Goal: Transaction & Acquisition: Purchase product/service

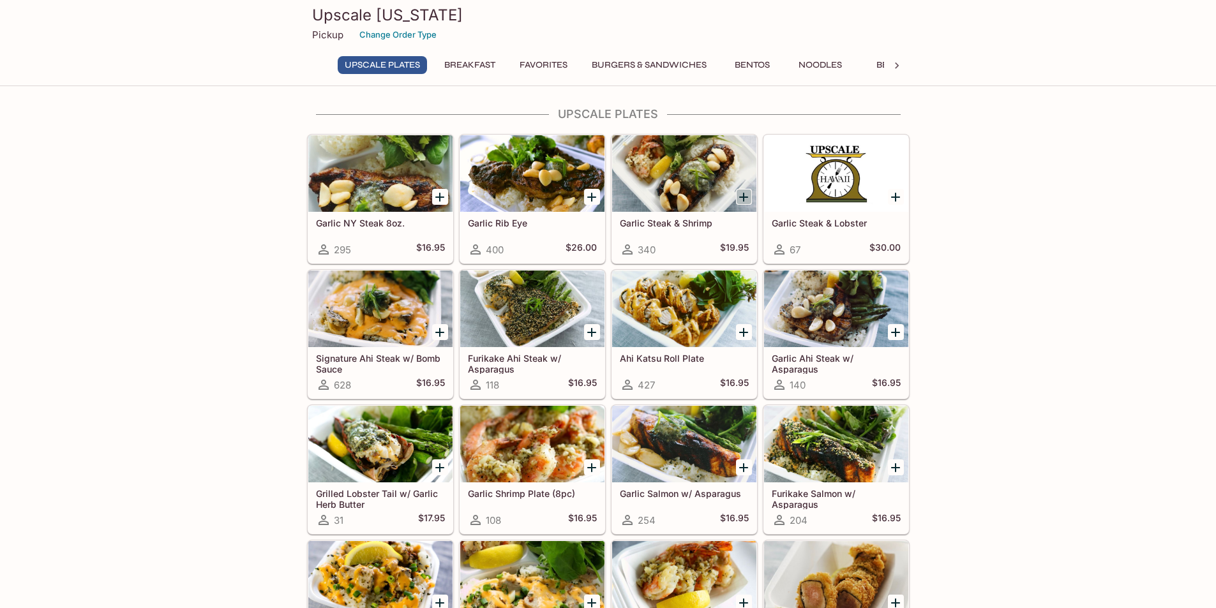
click at [745, 198] on icon "Add Garlic Steak & Shrimp" at bounding box center [743, 197] width 15 height 15
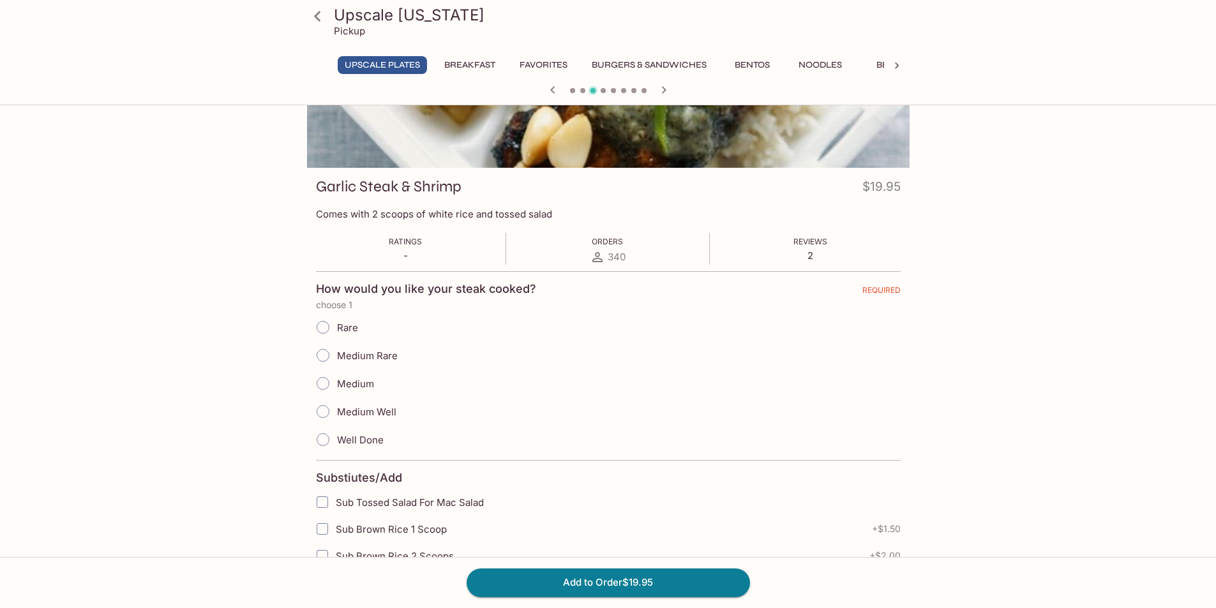
scroll to position [128, 0]
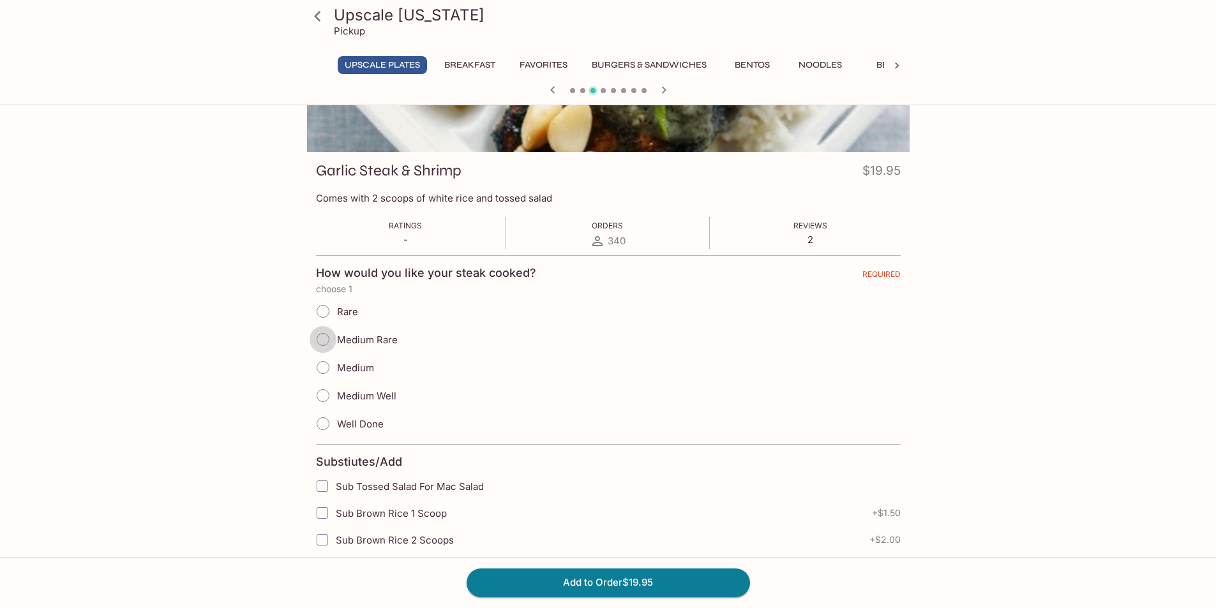
click at [330, 343] on input "Medium Rare" at bounding box center [323, 339] width 27 height 27
radio input "true"
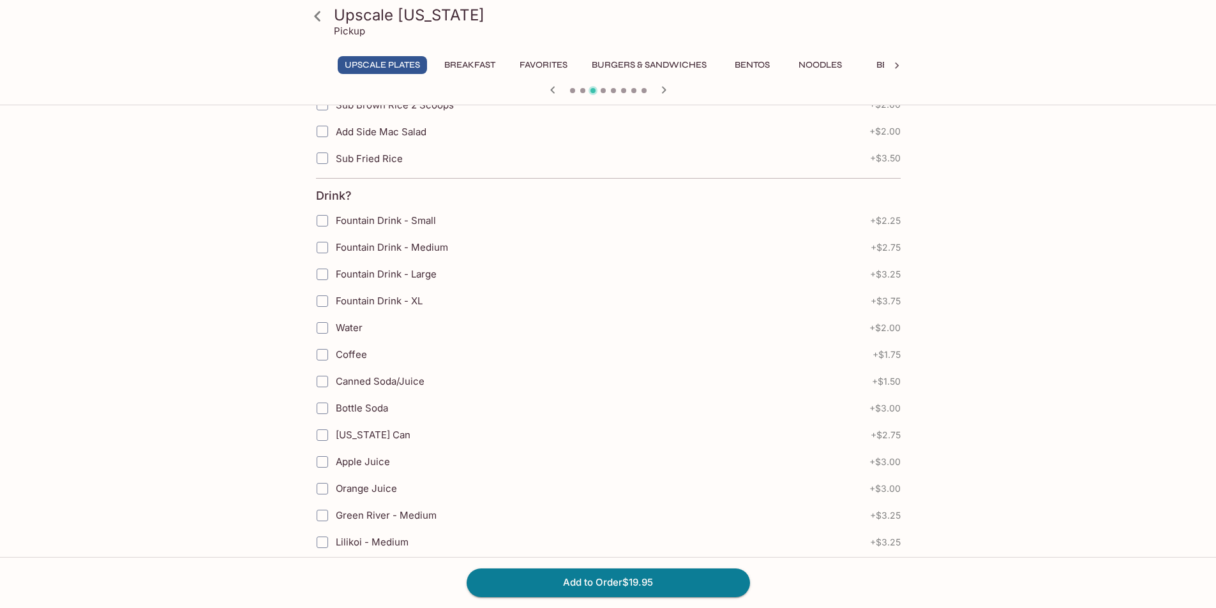
scroll to position [767, 0]
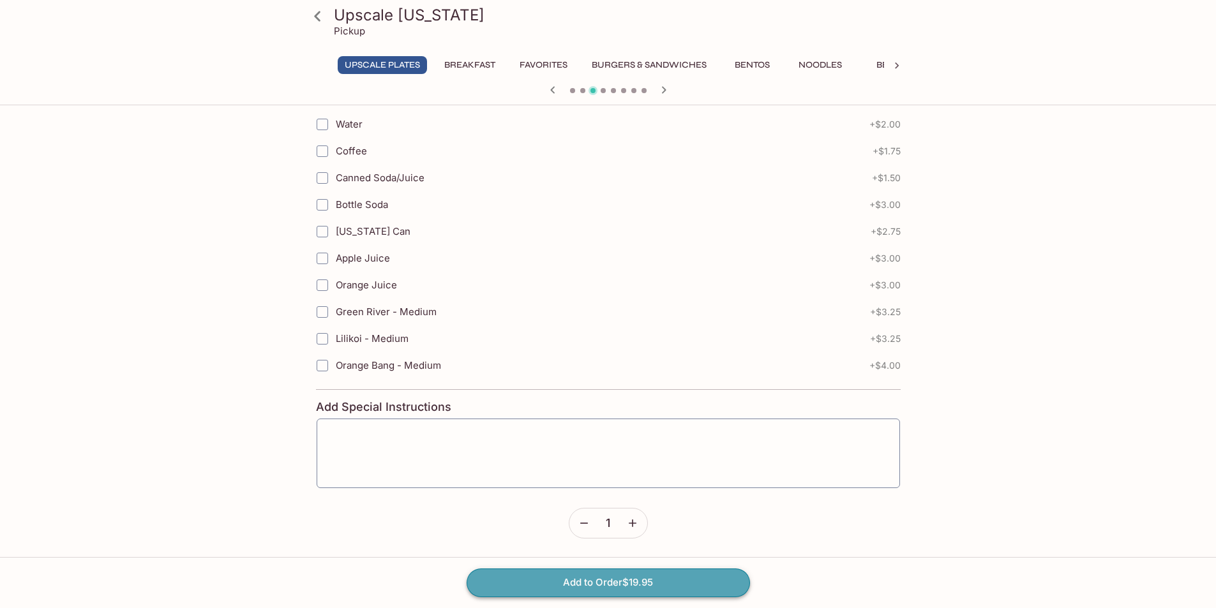
click at [645, 580] on button "Add to Order $19.95" at bounding box center [608, 583] width 283 height 28
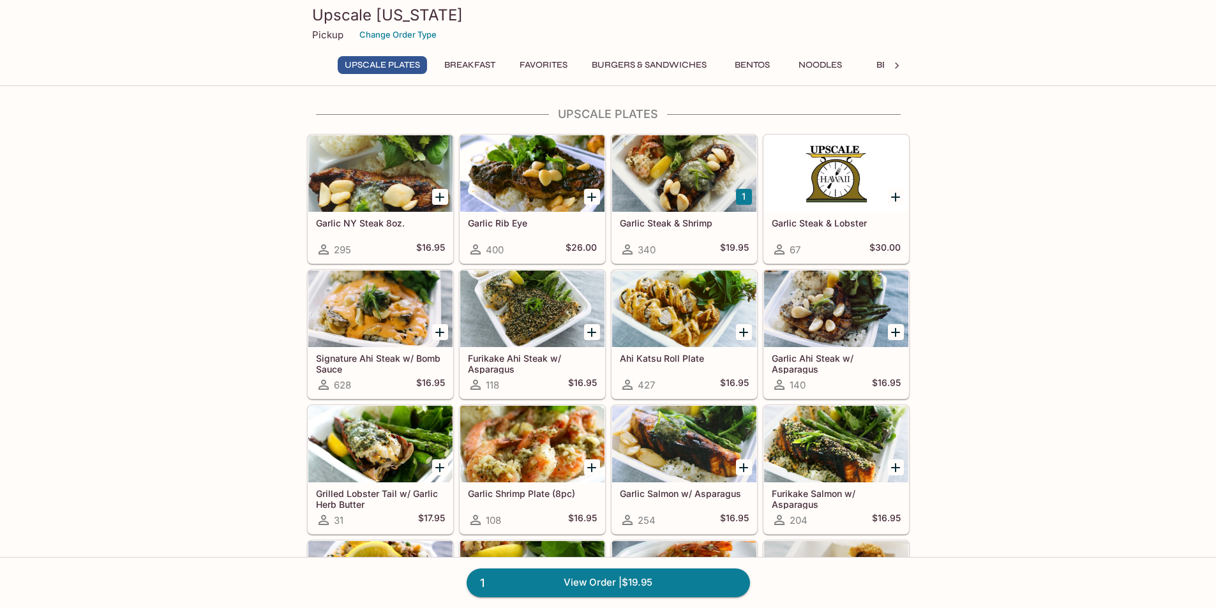
click at [588, 334] on icon "Add Furikake Ahi Steak w/ Asparagus" at bounding box center [591, 332] width 15 height 15
click at [440, 337] on icon "Add Signature Ahi Steak w/ Bomb Sauce" at bounding box center [439, 332] width 15 height 15
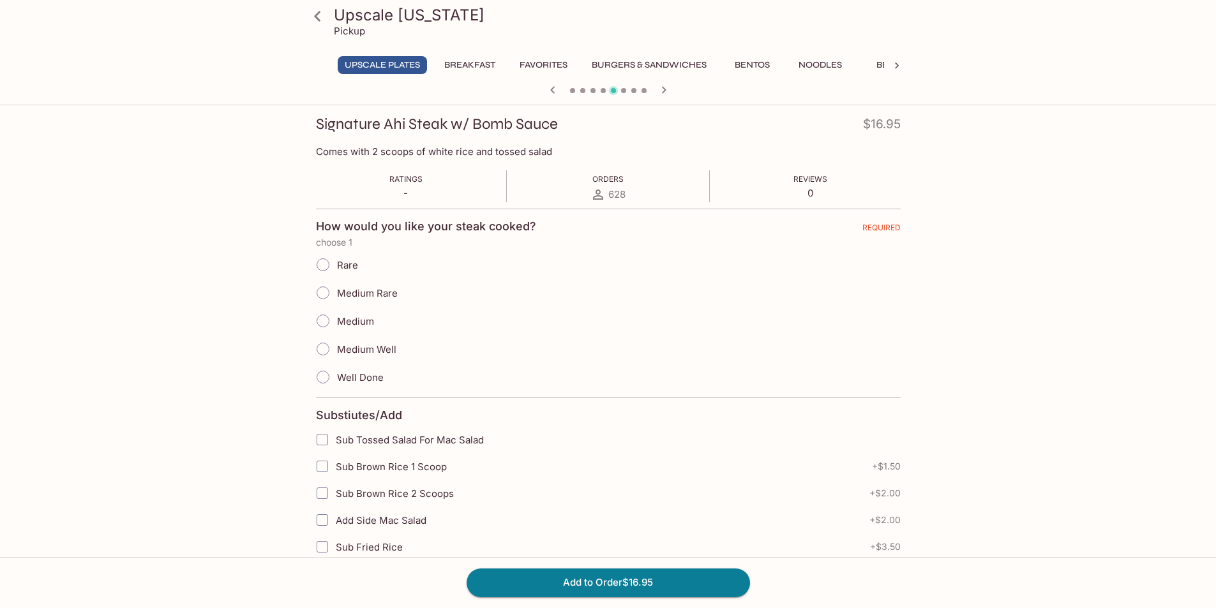
scroll to position [191, 0]
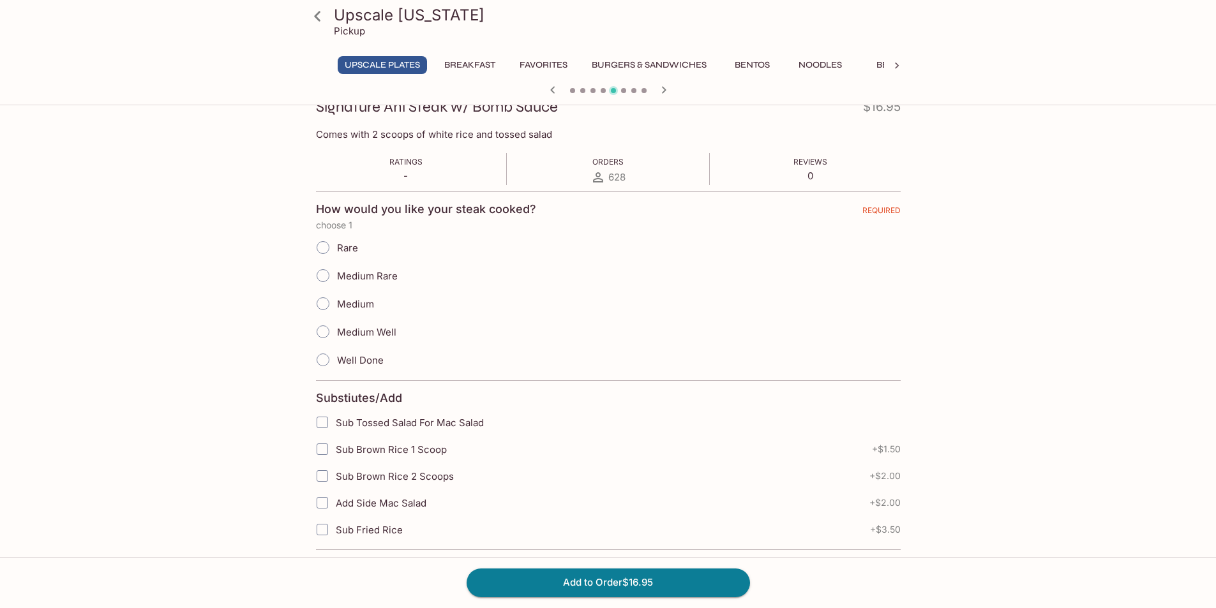
click at [328, 274] on input "Medium Rare" at bounding box center [323, 275] width 27 height 27
radio input "true"
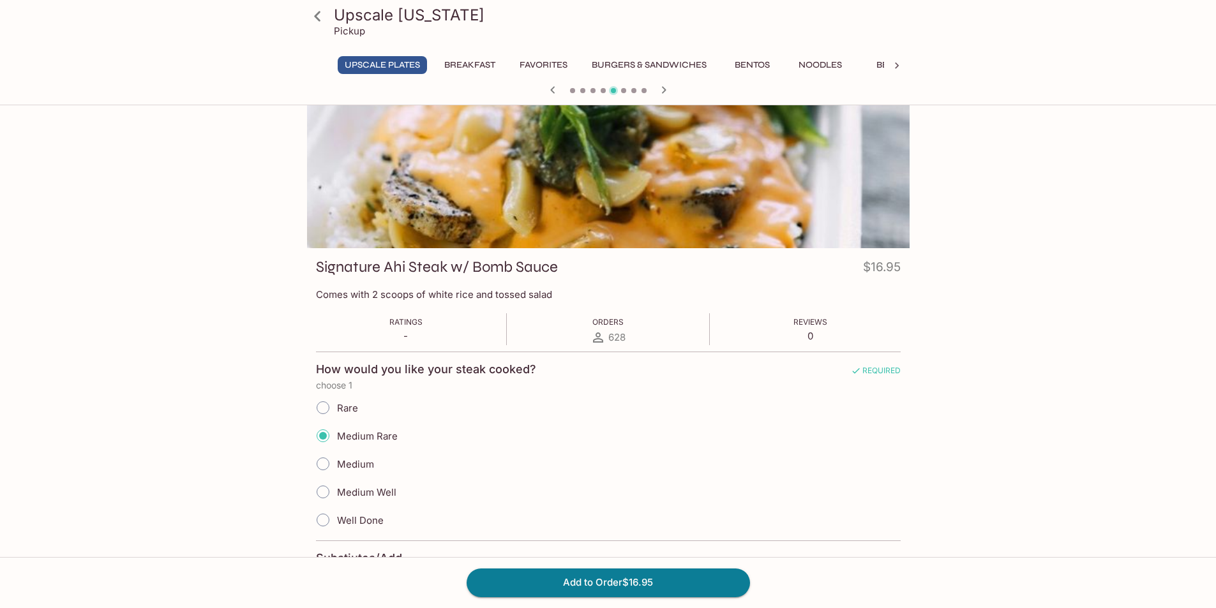
scroll to position [0, 0]
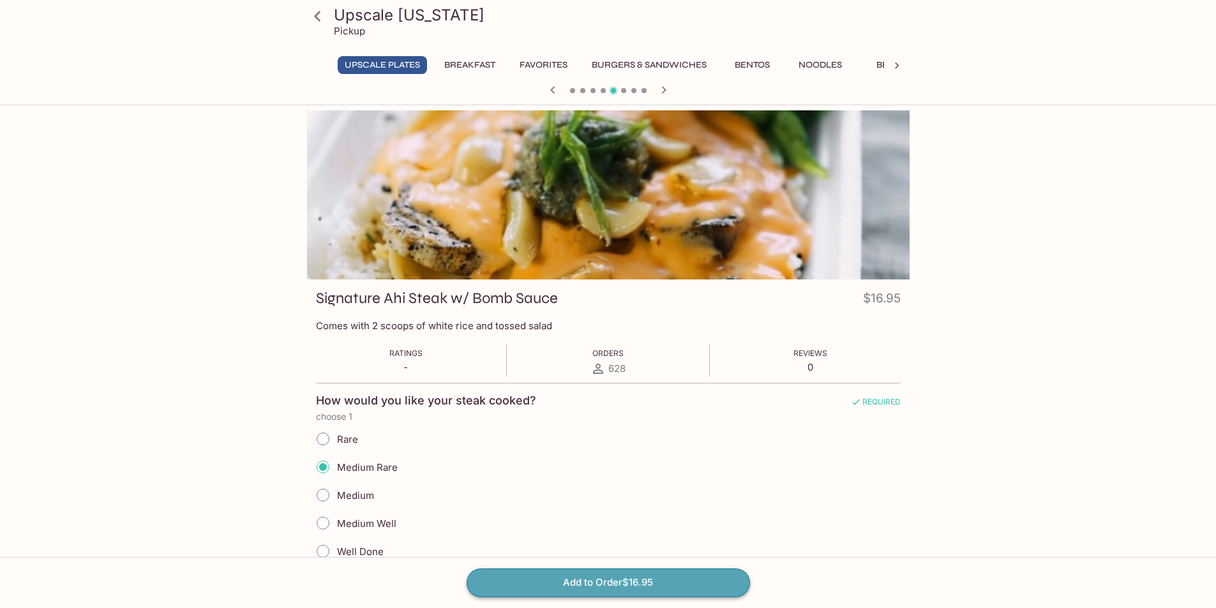
click at [620, 590] on button "Add to Order $16.95" at bounding box center [608, 583] width 283 height 28
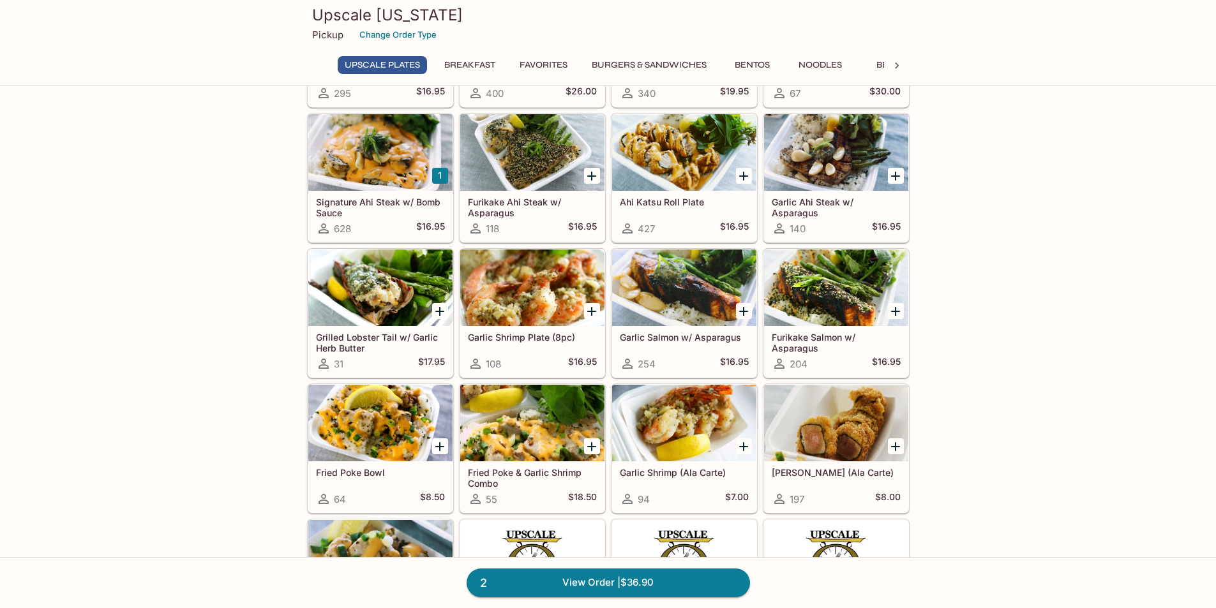
scroll to position [255, 0]
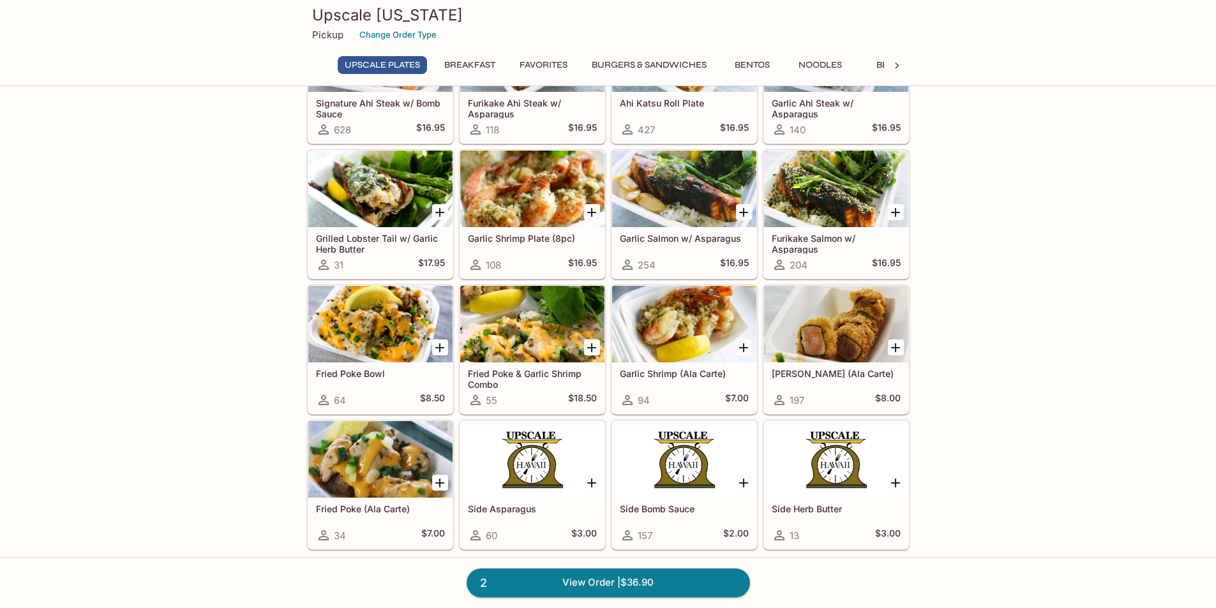
click at [740, 345] on icon "Add Garlic Shrimp (Ala Carte)" at bounding box center [743, 347] width 15 height 15
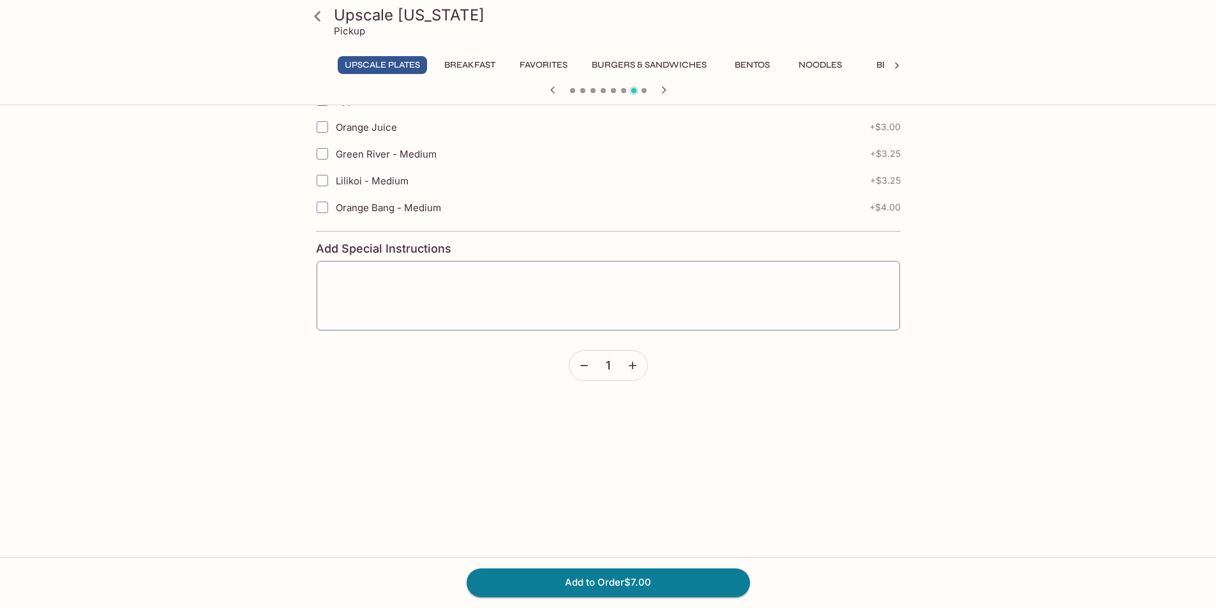
scroll to position [574, 0]
click at [661, 581] on button "Add to Order $7.00" at bounding box center [608, 583] width 283 height 28
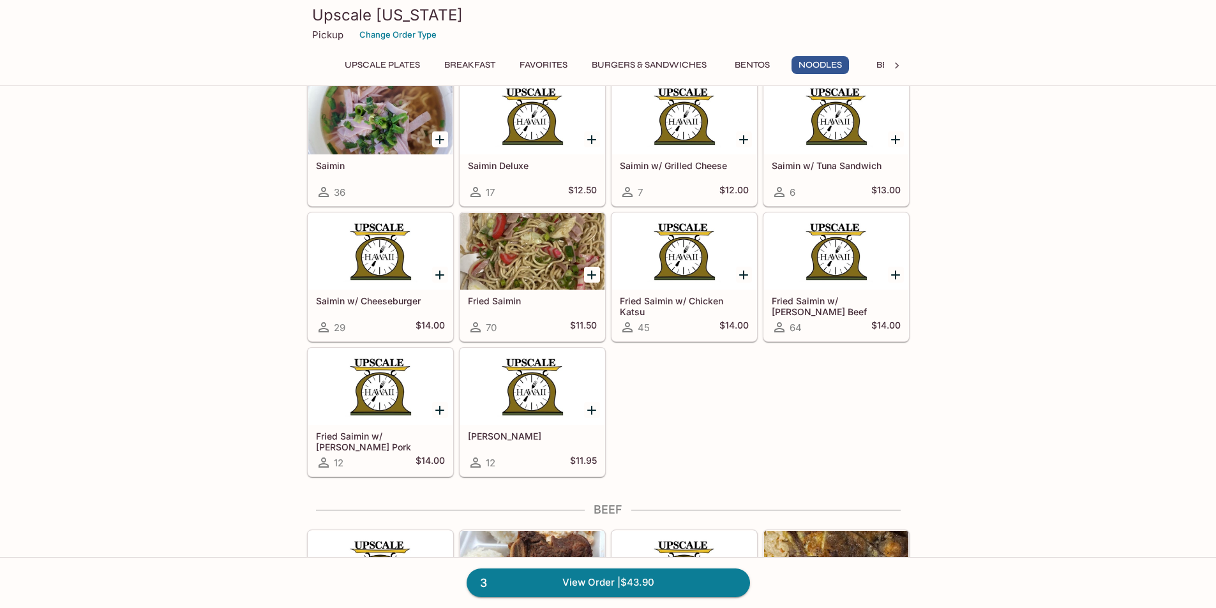
scroll to position [2936, 0]
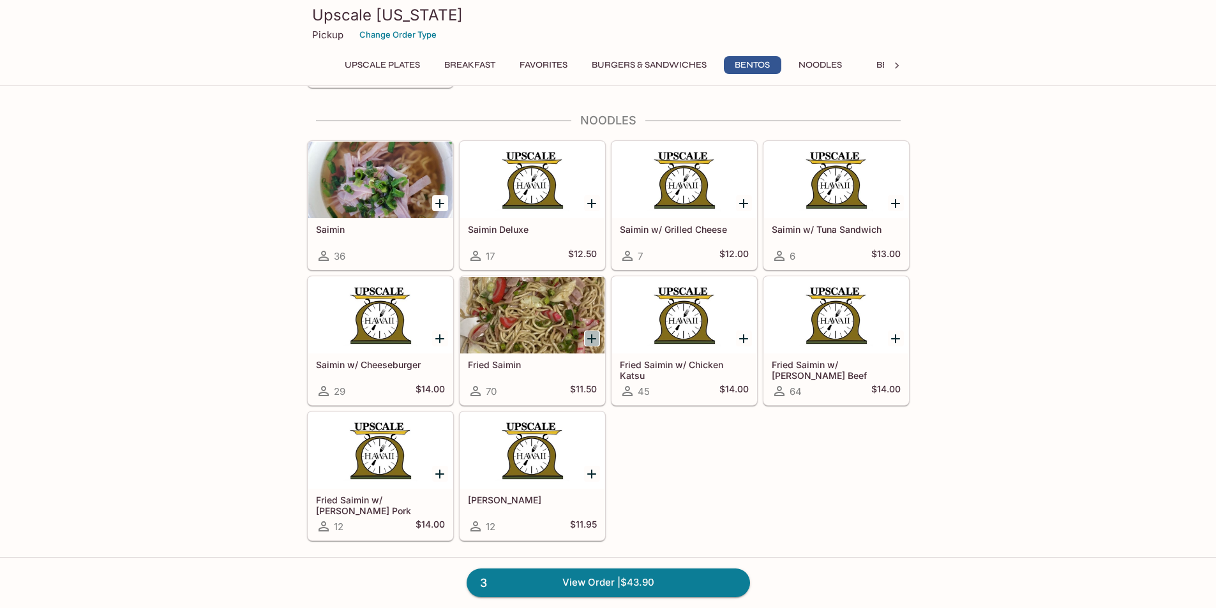
click at [596, 338] on icon "Add Fried Saimin" at bounding box center [591, 338] width 15 height 15
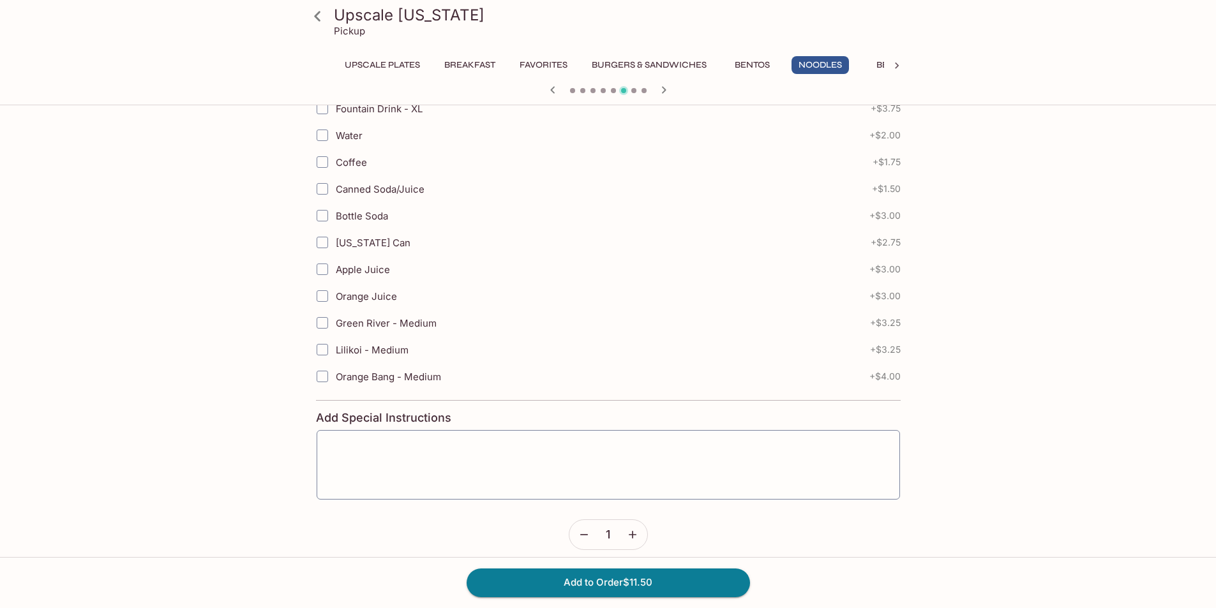
scroll to position [383, 0]
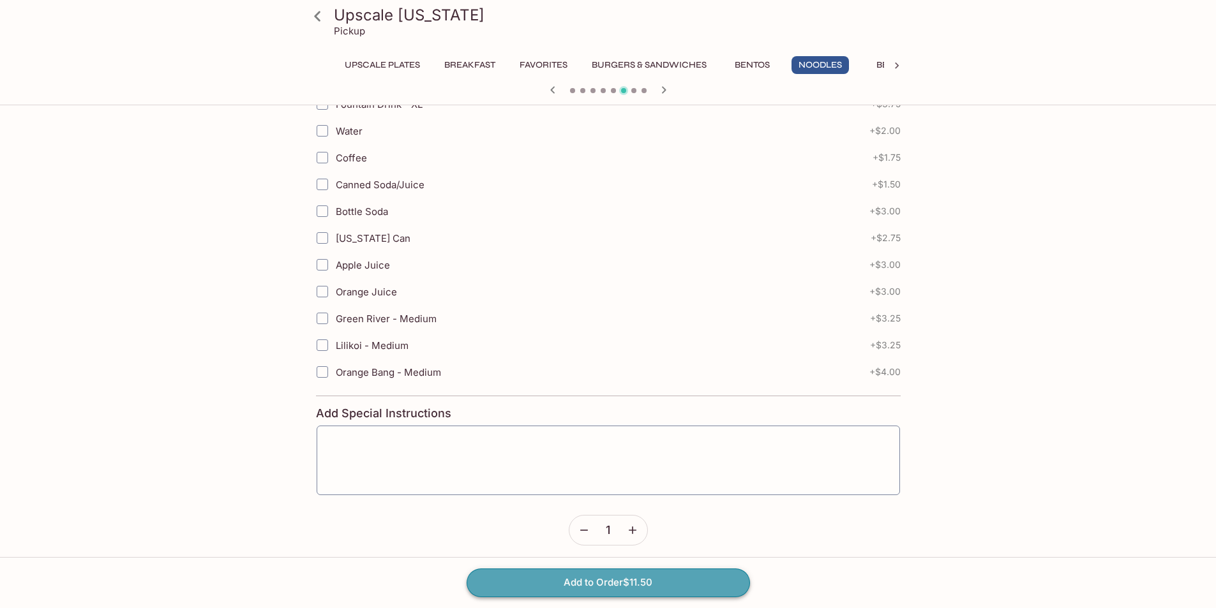
click at [577, 574] on button "Add to Order $11.50" at bounding box center [608, 583] width 283 height 28
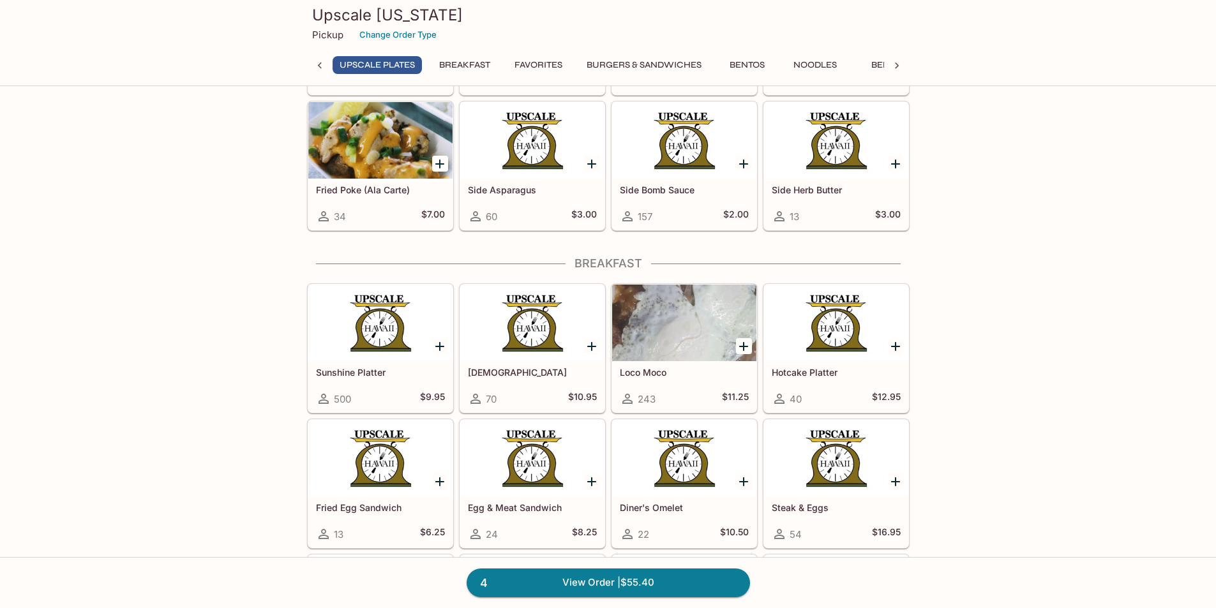
click at [550, 64] on button "Favorites" at bounding box center [538, 65] width 62 height 18
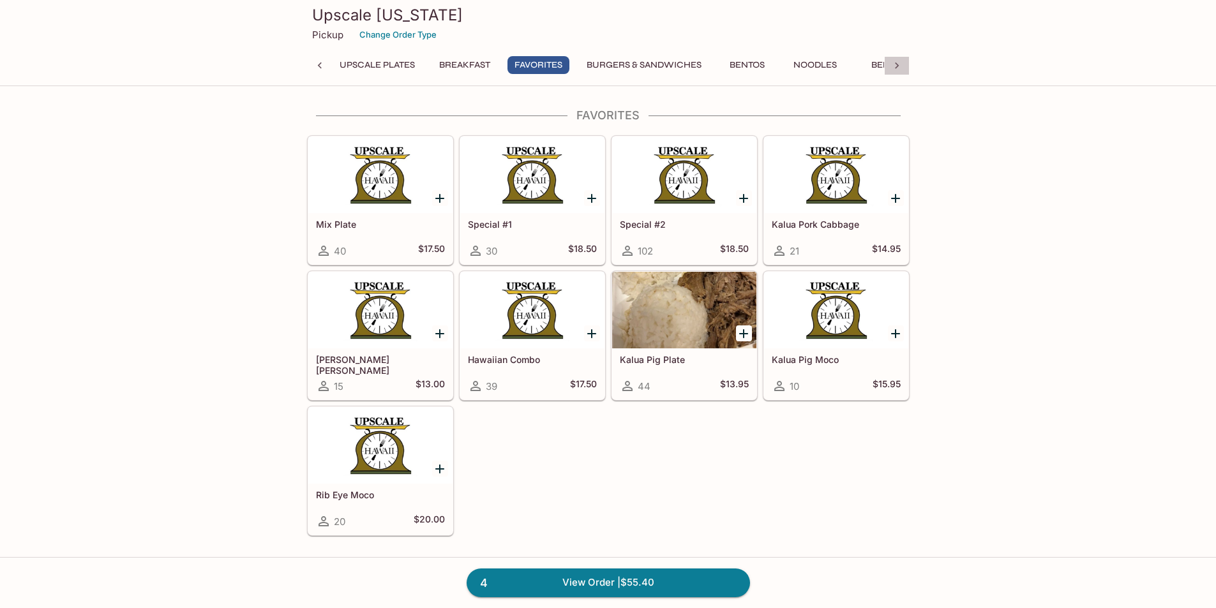
click at [899, 63] on icon at bounding box center [896, 65] width 13 height 13
click at [657, 66] on button "Pork" at bounding box center [652, 65] width 57 height 18
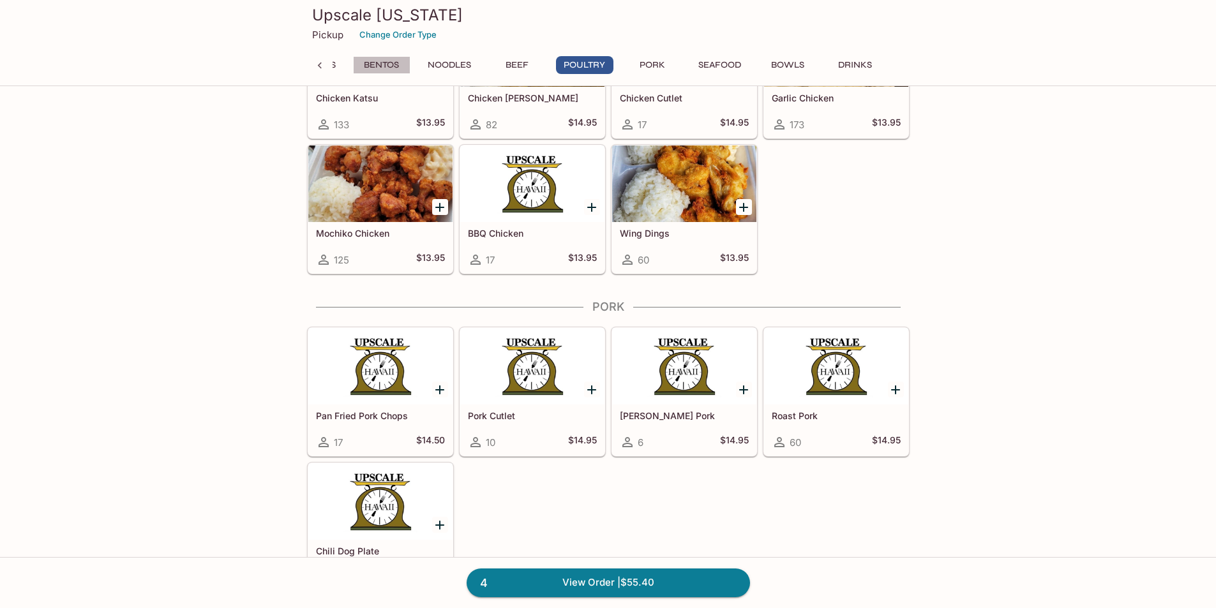
click at [396, 66] on button "Bentos" at bounding box center [381, 65] width 57 height 18
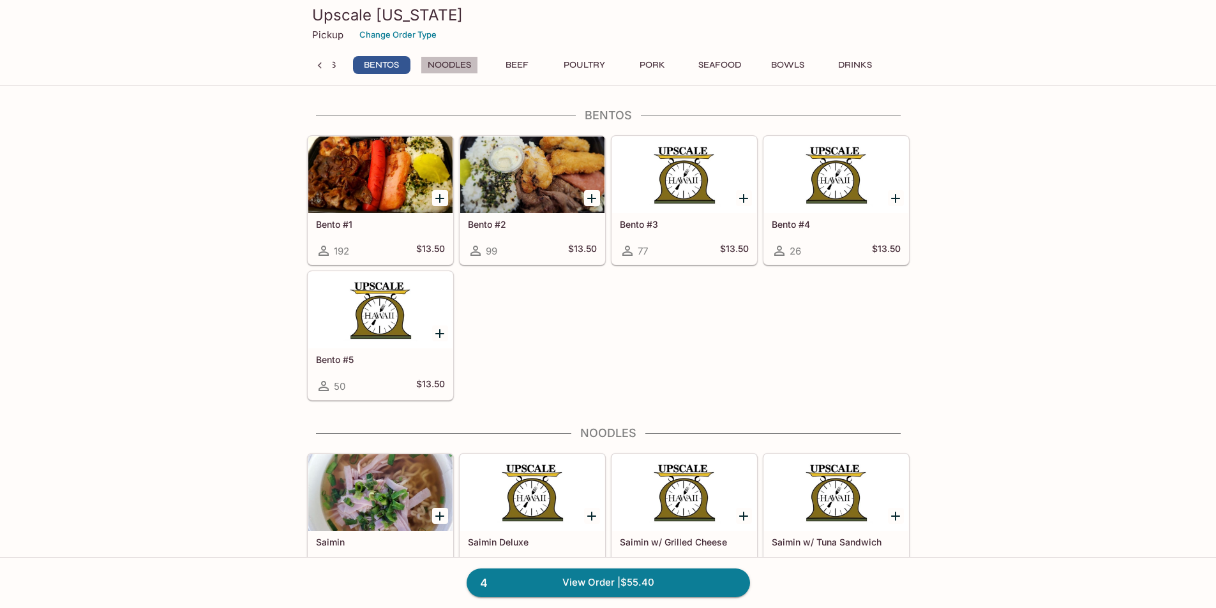
click at [453, 63] on button "Noodles" at bounding box center [449, 65] width 57 height 18
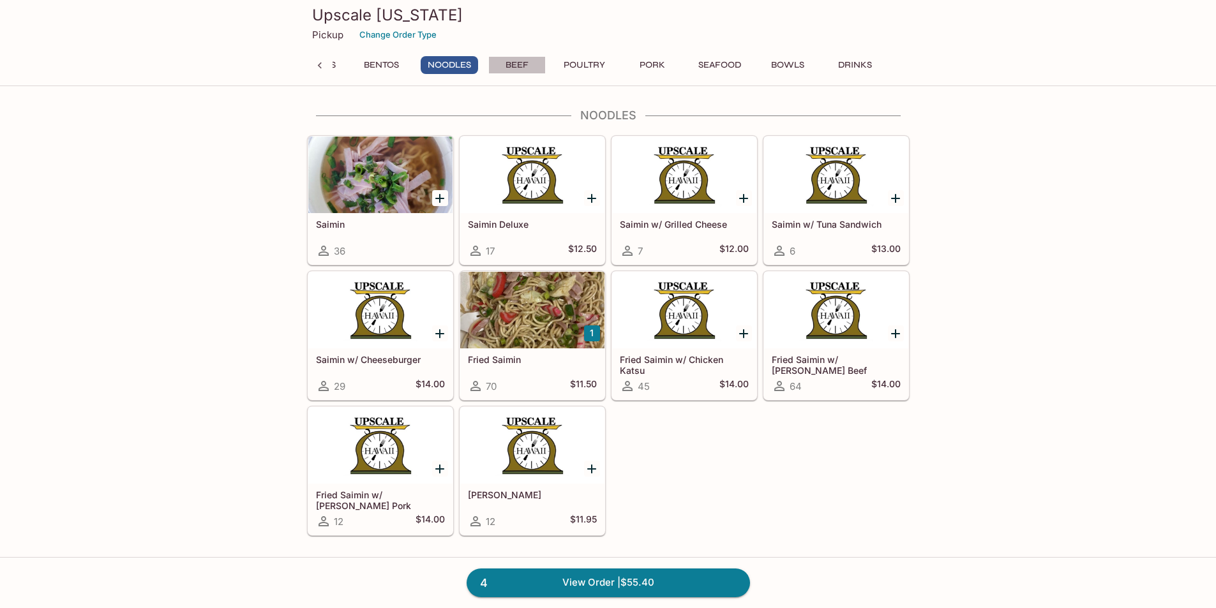
click at [511, 63] on button "Beef" at bounding box center [516, 65] width 57 height 18
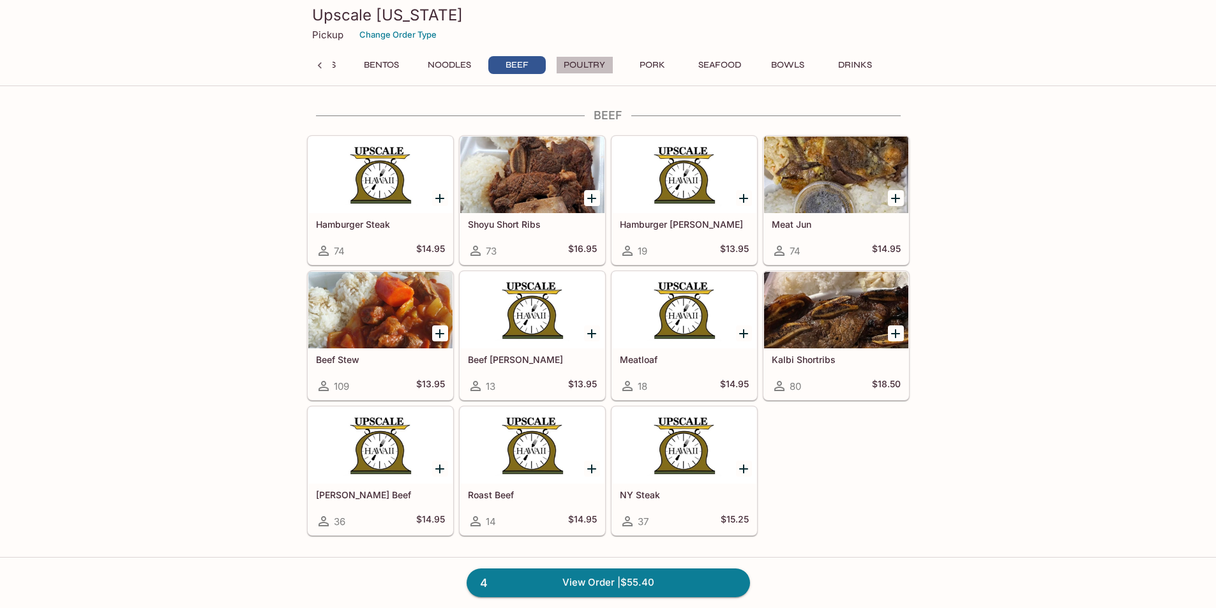
click at [583, 64] on button "Poultry" at bounding box center [584, 65] width 57 height 18
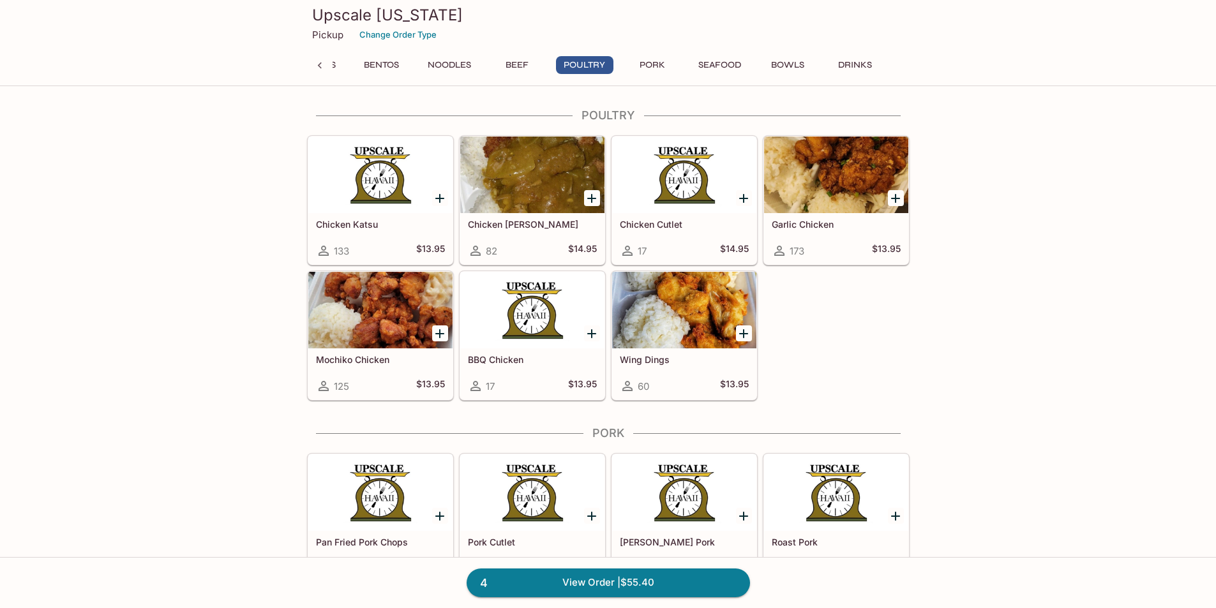
click at [656, 59] on button "Pork" at bounding box center [652, 65] width 57 height 18
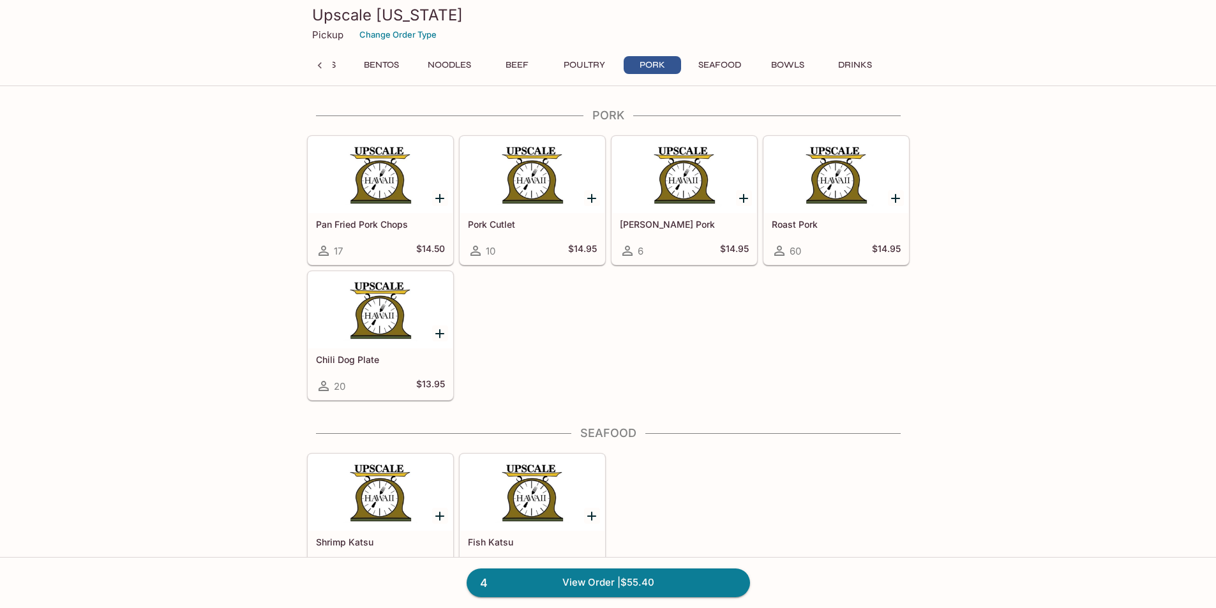
click at [712, 62] on button "Seafood" at bounding box center [719, 65] width 57 height 18
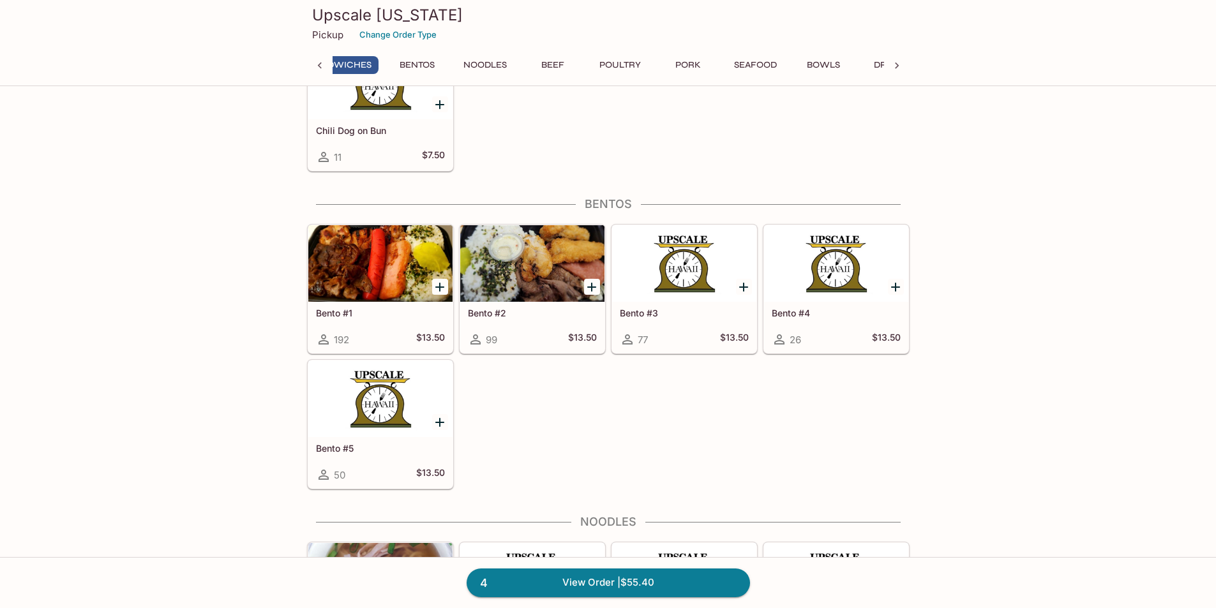
scroll to position [0, 255]
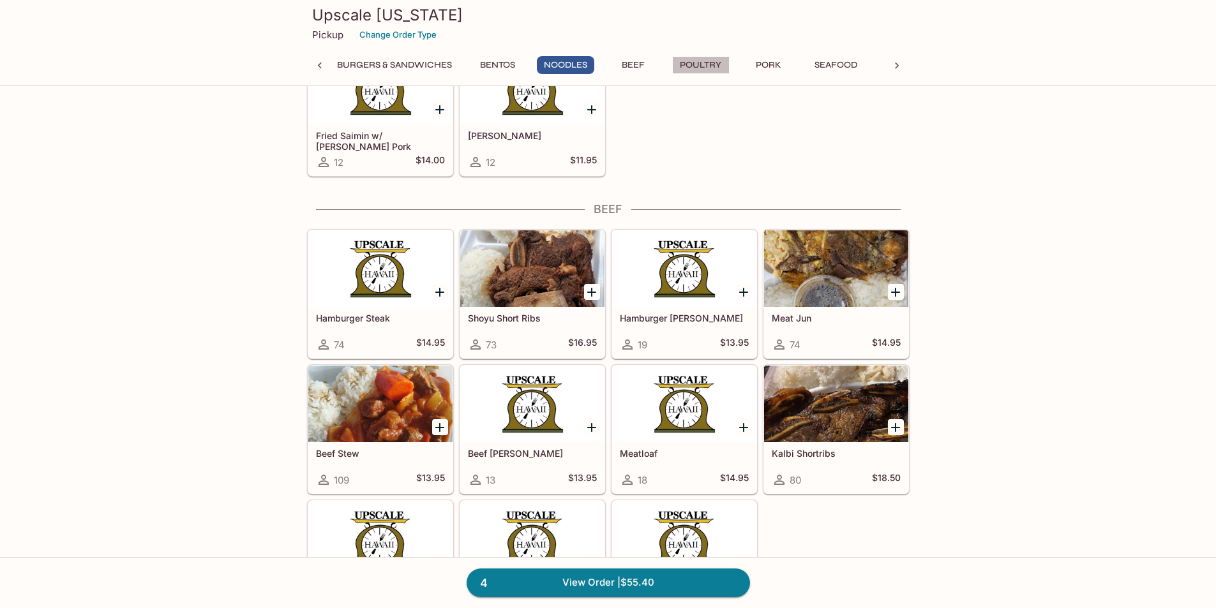
click at [703, 59] on button "Poultry" at bounding box center [700, 65] width 57 height 18
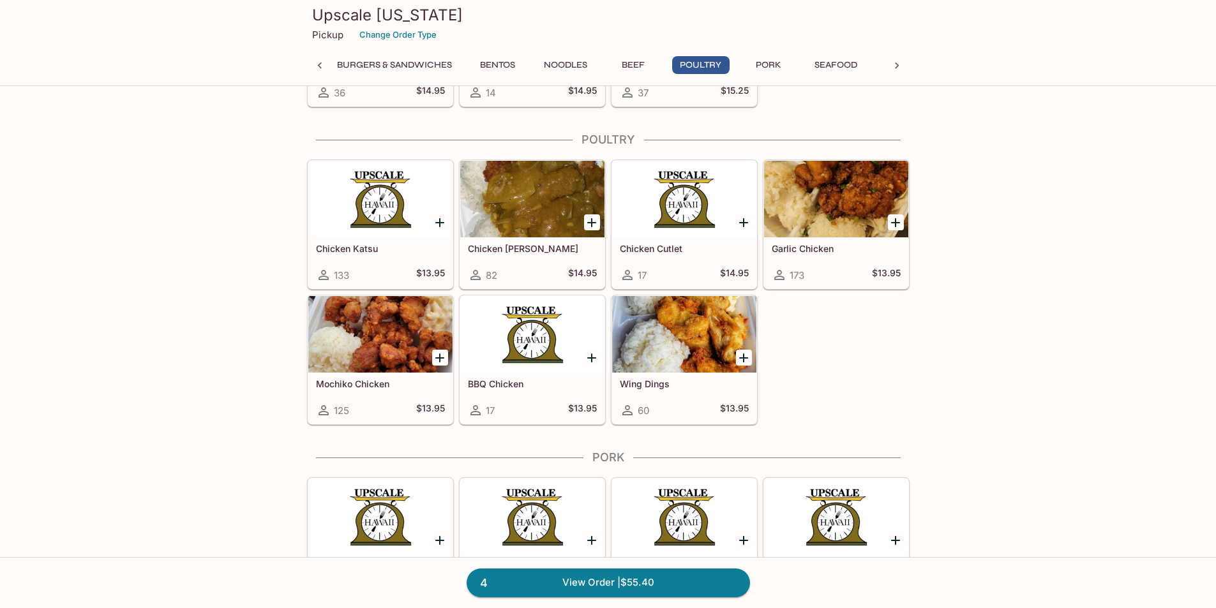
scroll to position [3848, 0]
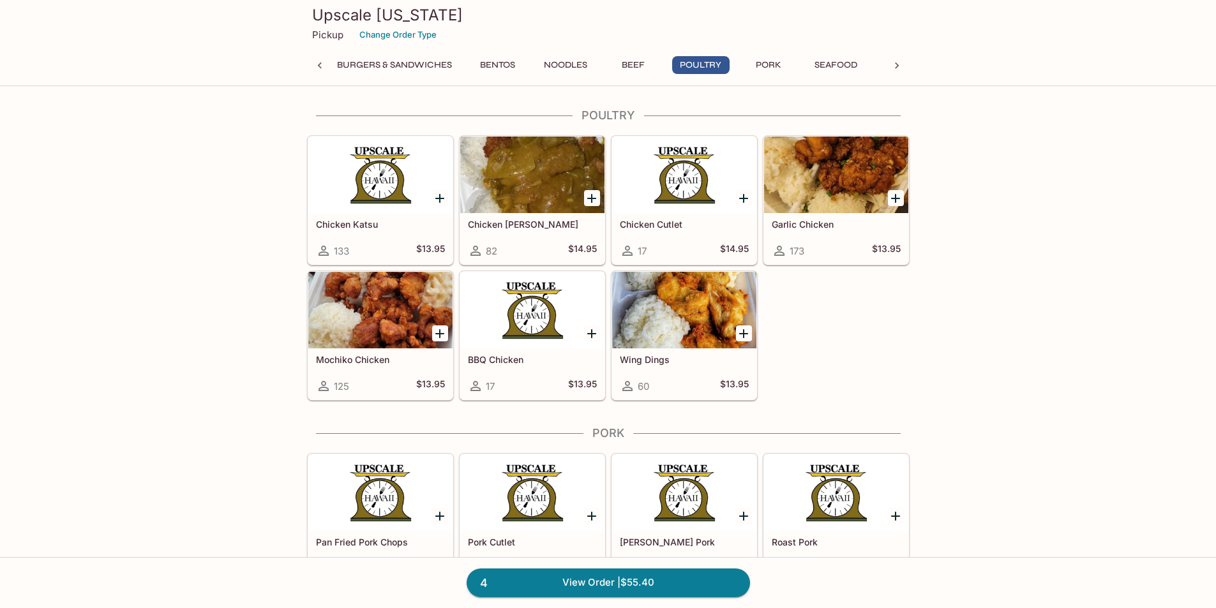
click at [632, 62] on button "Beef" at bounding box center [632, 65] width 57 height 18
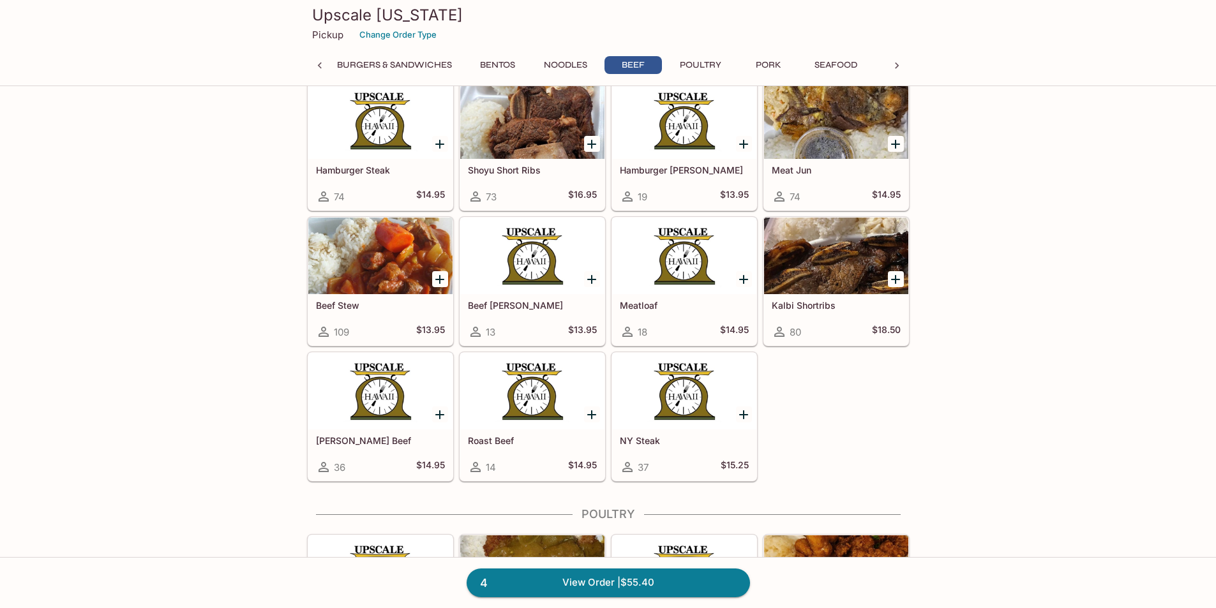
scroll to position [3394, 0]
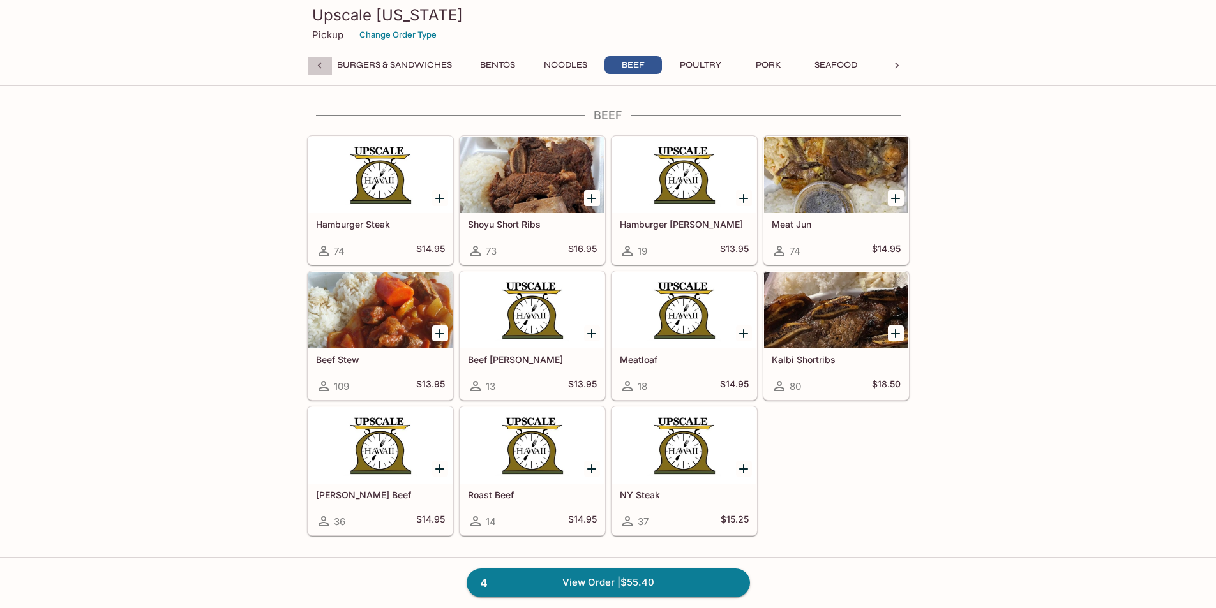
click at [317, 66] on icon at bounding box center [319, 65] width 13 height 13
click at [532, 69] on button "Favorites" at bounding box center [544, 65] width 62 height 18
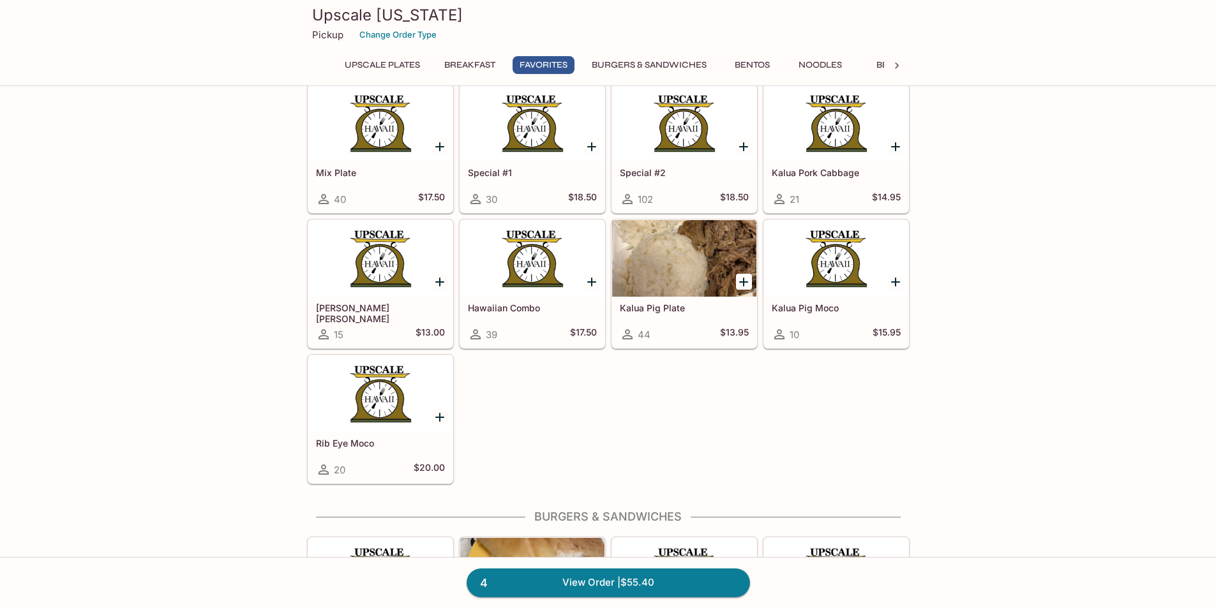
scroll to position [1311, 0]
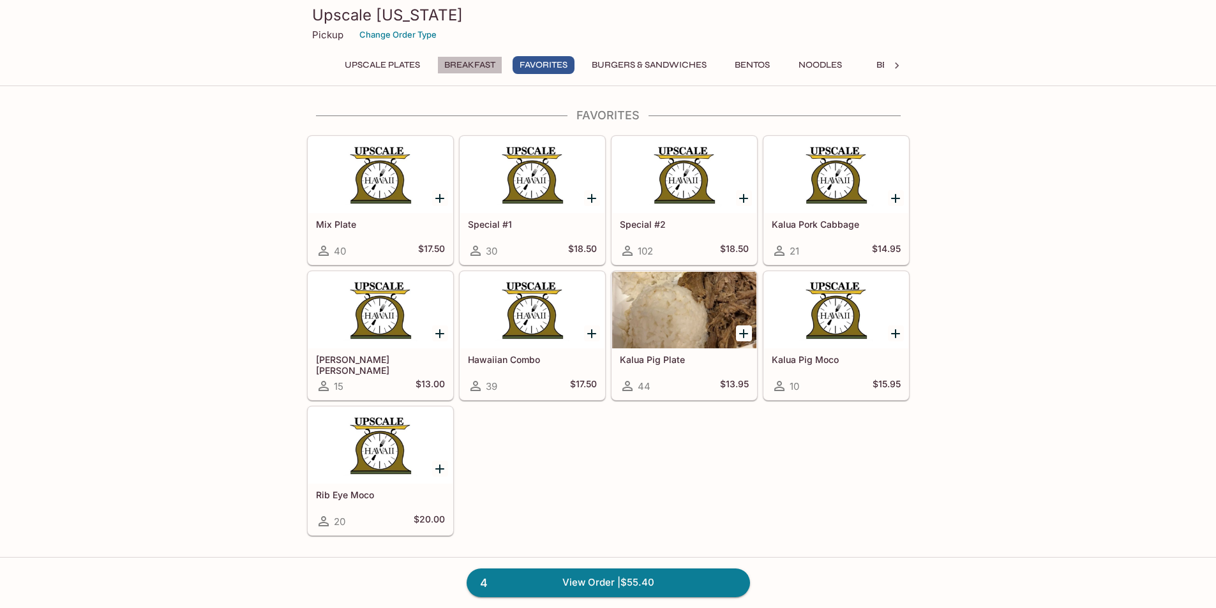
click at [476, 66] on button "Breakfast" at bounding box center [469, 65] width 65 height 18
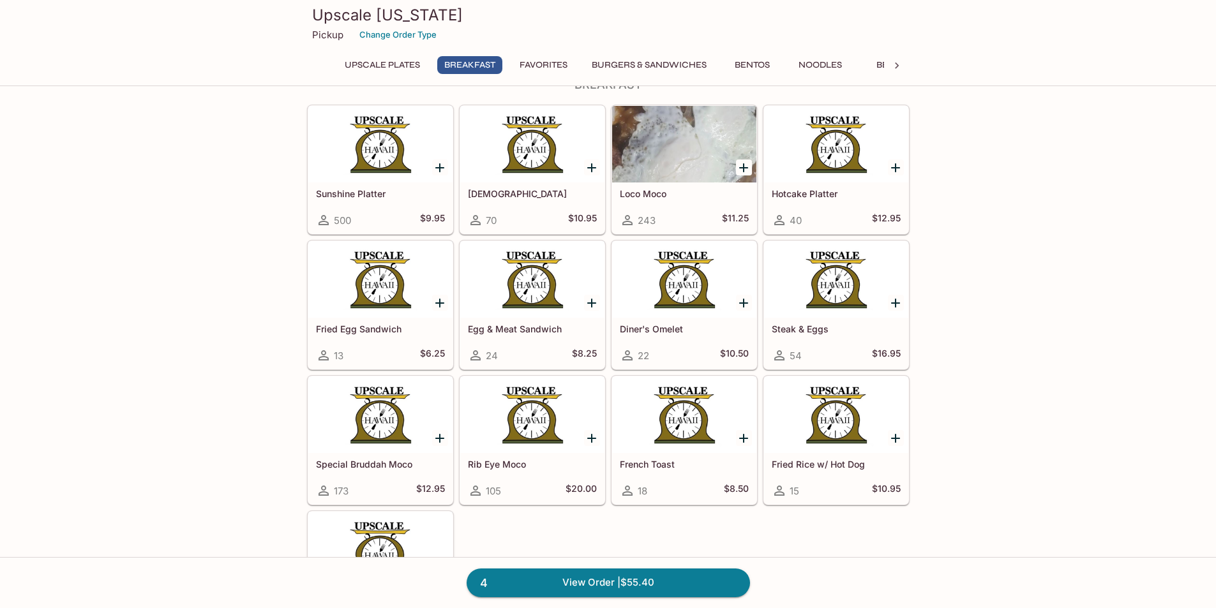
scroll to position [723, 0]
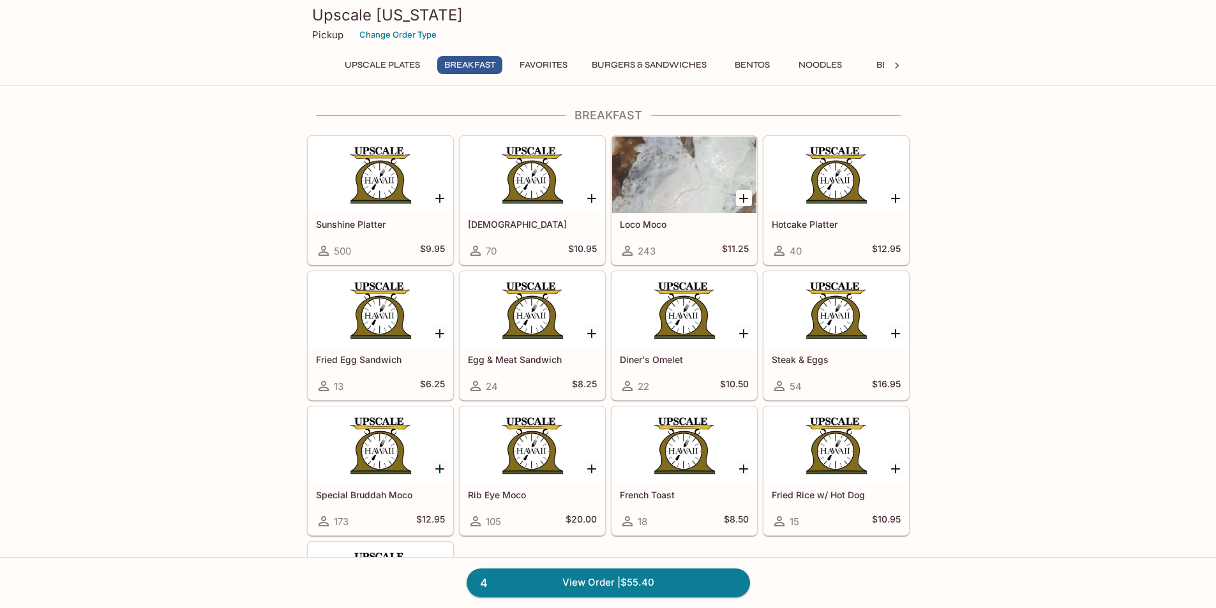
click at [742, 199] on icon "Add Loco Moco" at bounding box center [743, 198] width 9 height 9
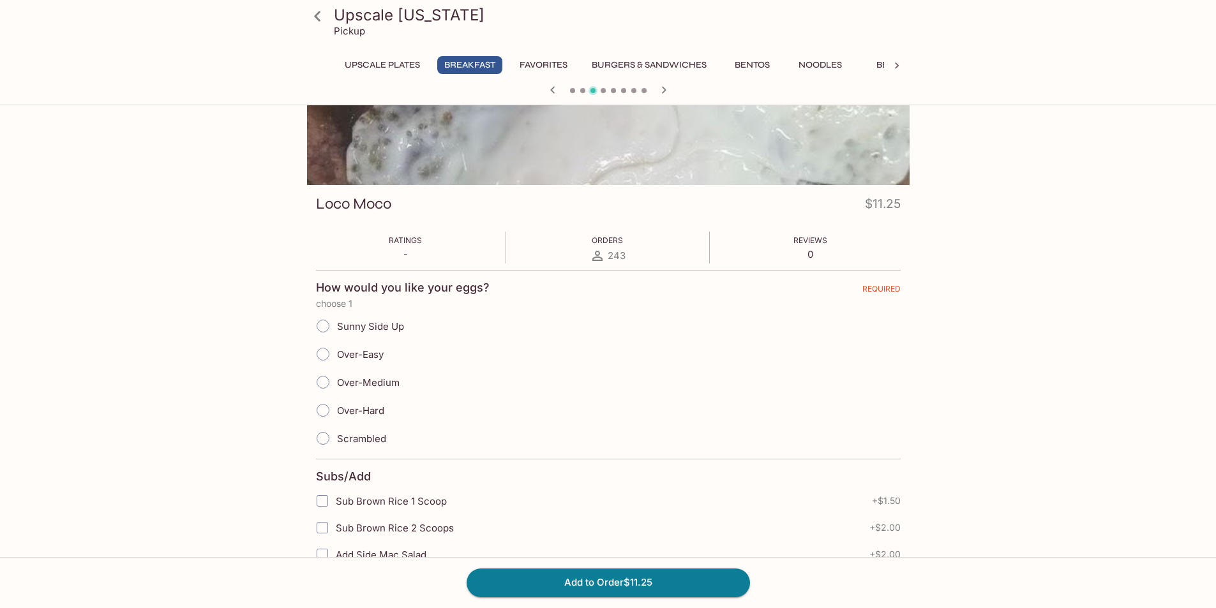
scroll to position [128, 0]
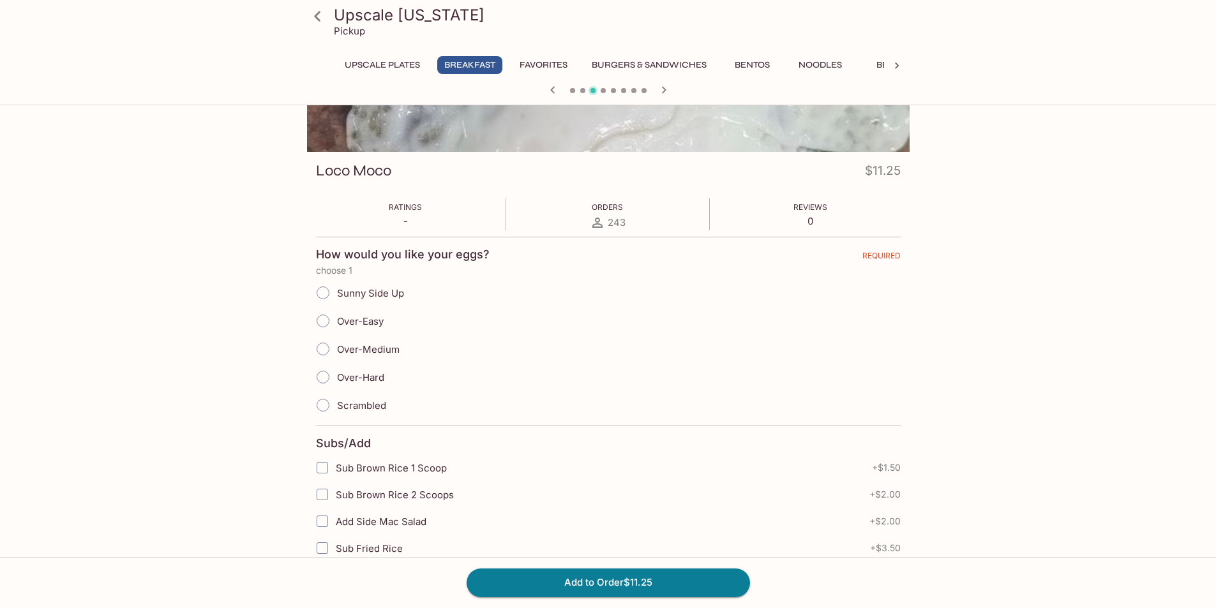
click at [329, 349] on input "Over-Medium" at bounding box center [323, 349] width 27 height 27
radio input "true"
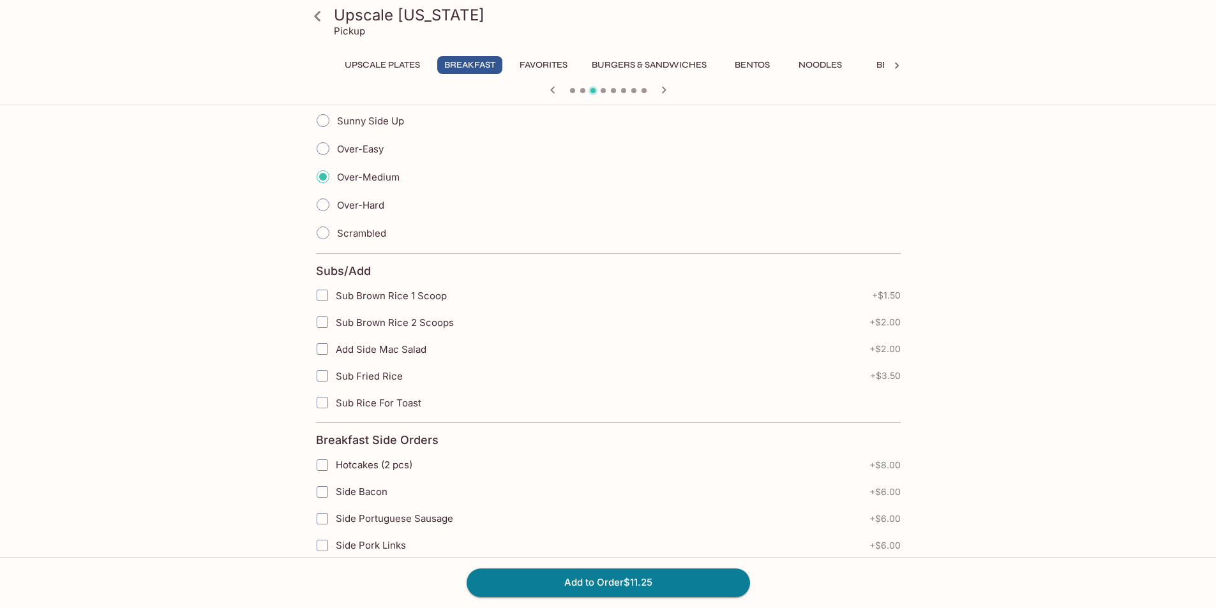
scroll to position [319, 0]
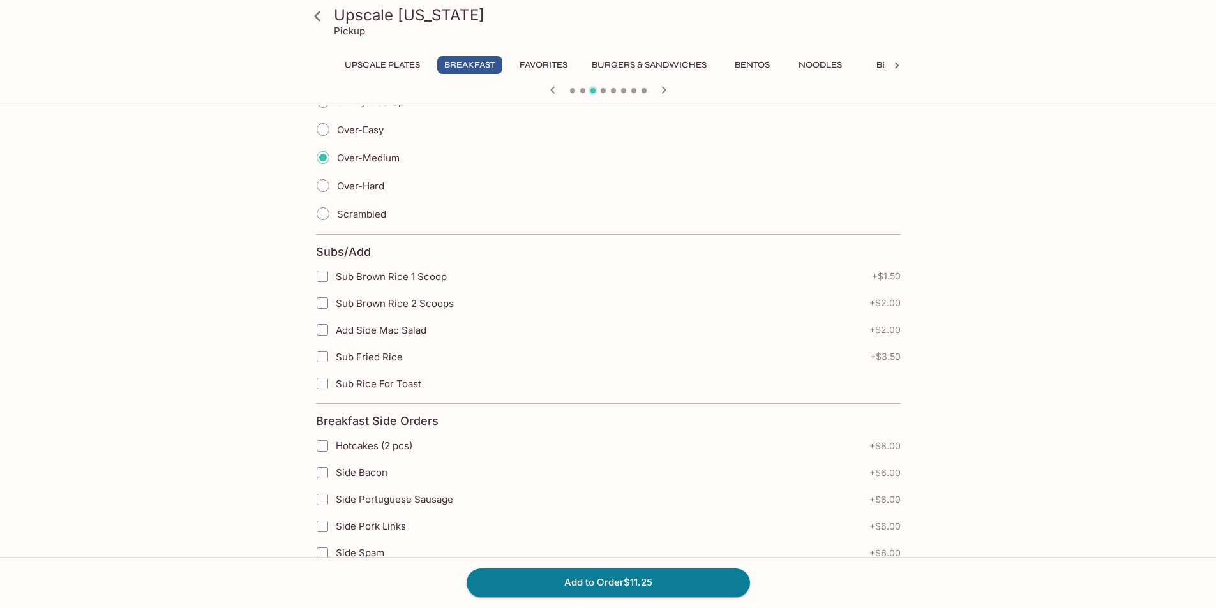
click at [320, 333] on input "Add Side Mac Salad" at bounding box center [323, 330] width 26 height 26
checkbox input "true"
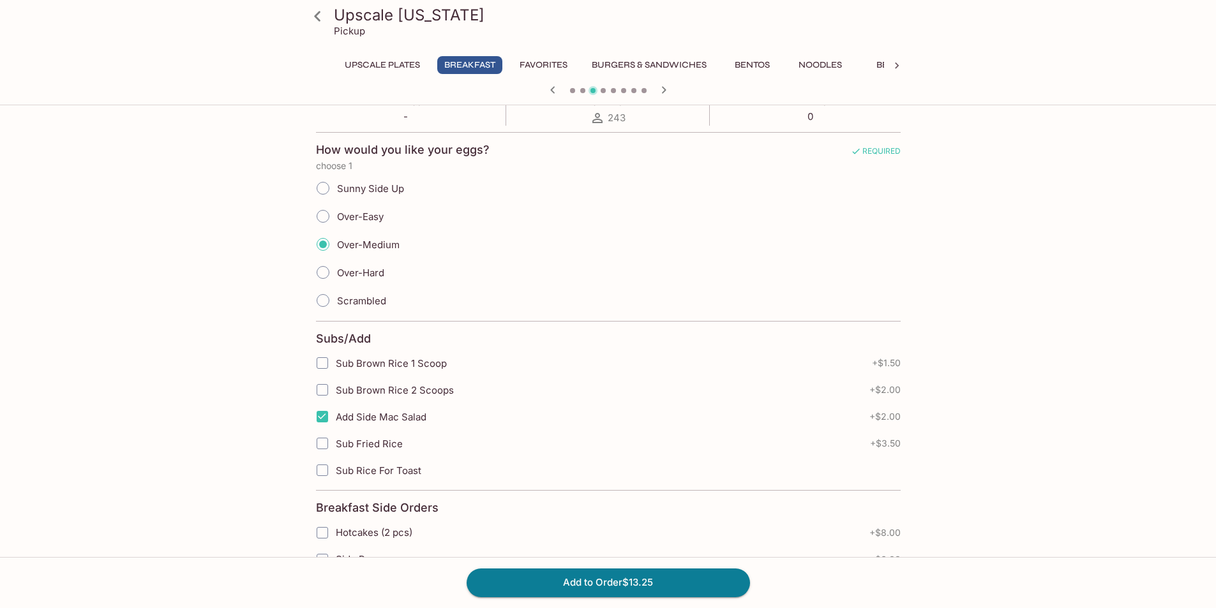
scroll to position [191, 0]
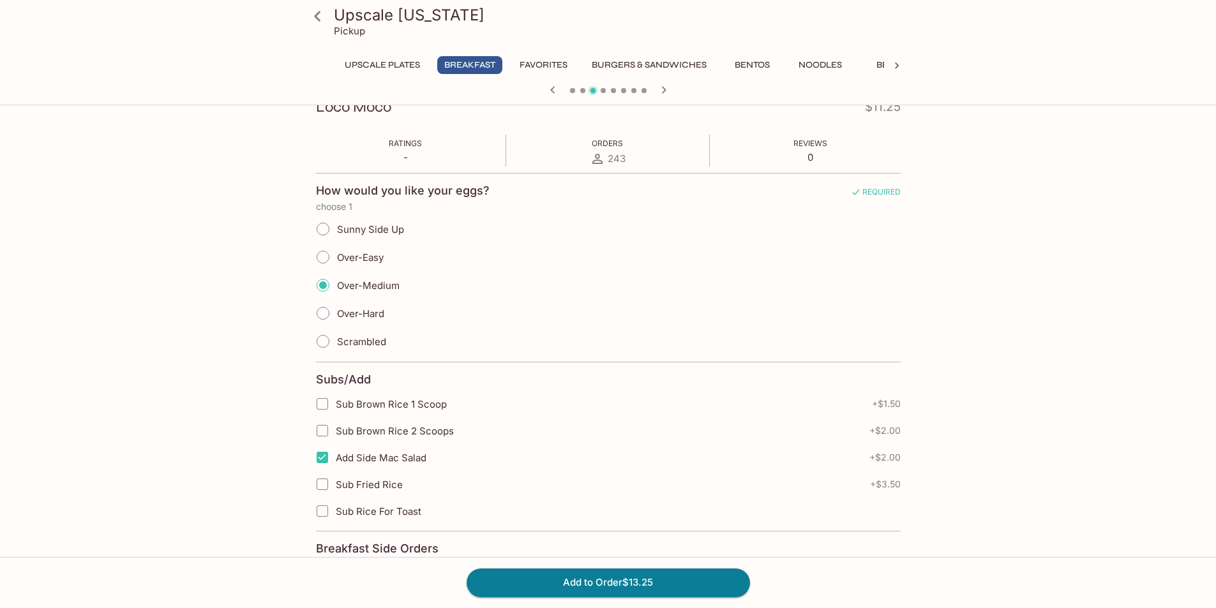
click at [327, 288] on input "Over-Medium" at bounding box center [323, 285] width 27 height 27
click at [323, 267] on input "Over-Easy" at bounding box center [323, 257] width 27 height 27
radio input "true"
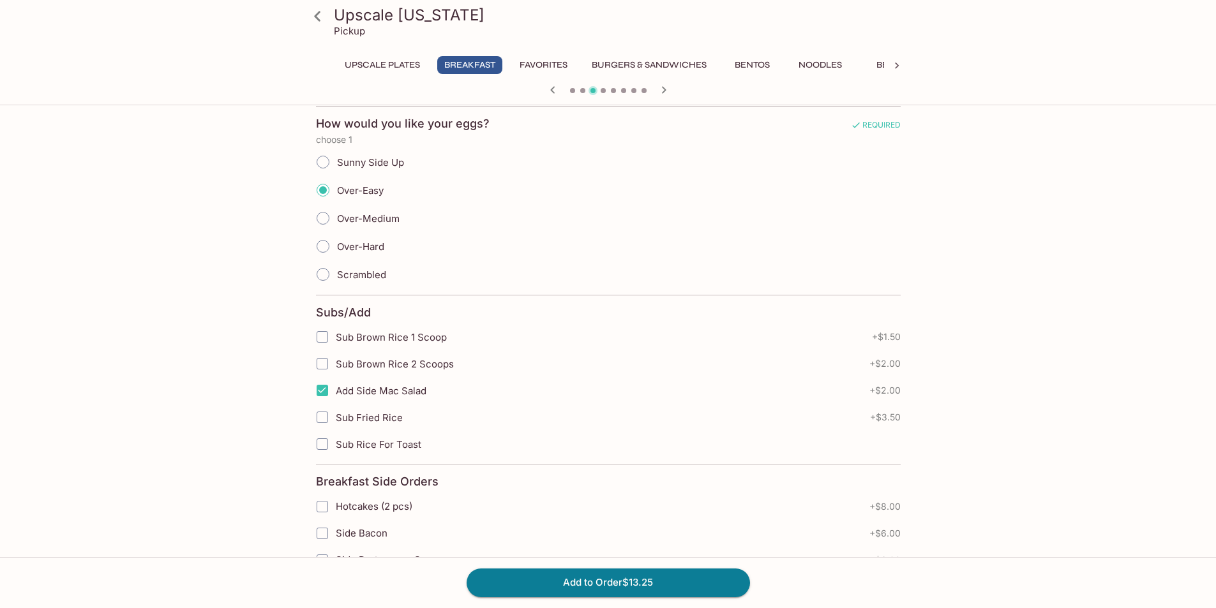
scroll to position [319, 0]
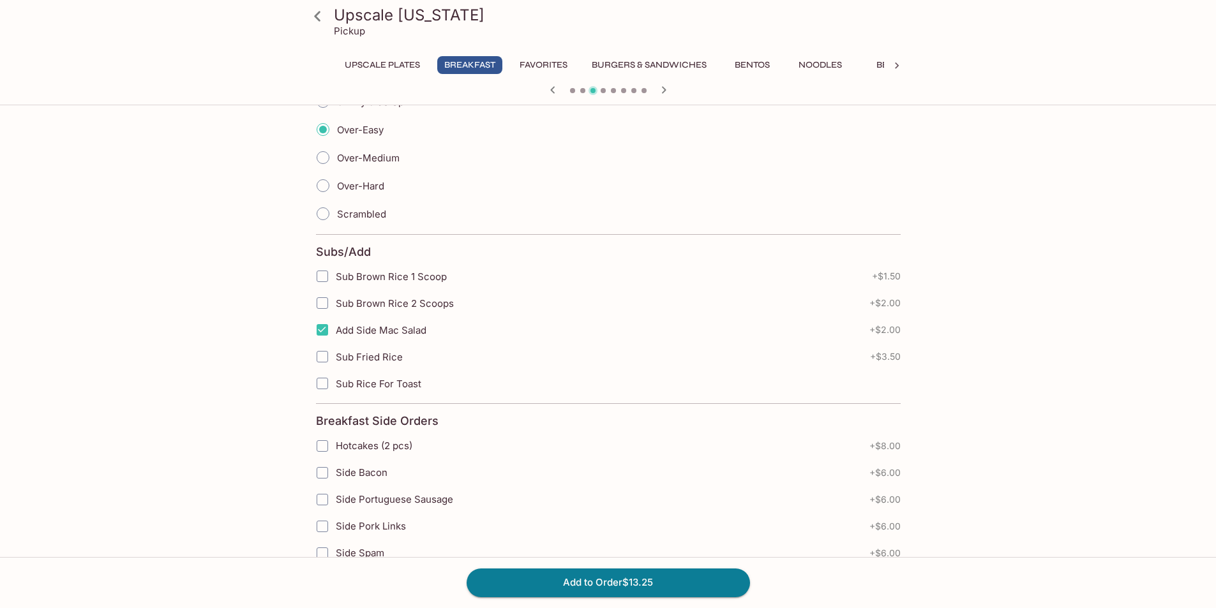
click at [322, 329] on input "Add Side Mac Salad" at bounding box center [323, 330] width 26 height 26
checkbox input "false"
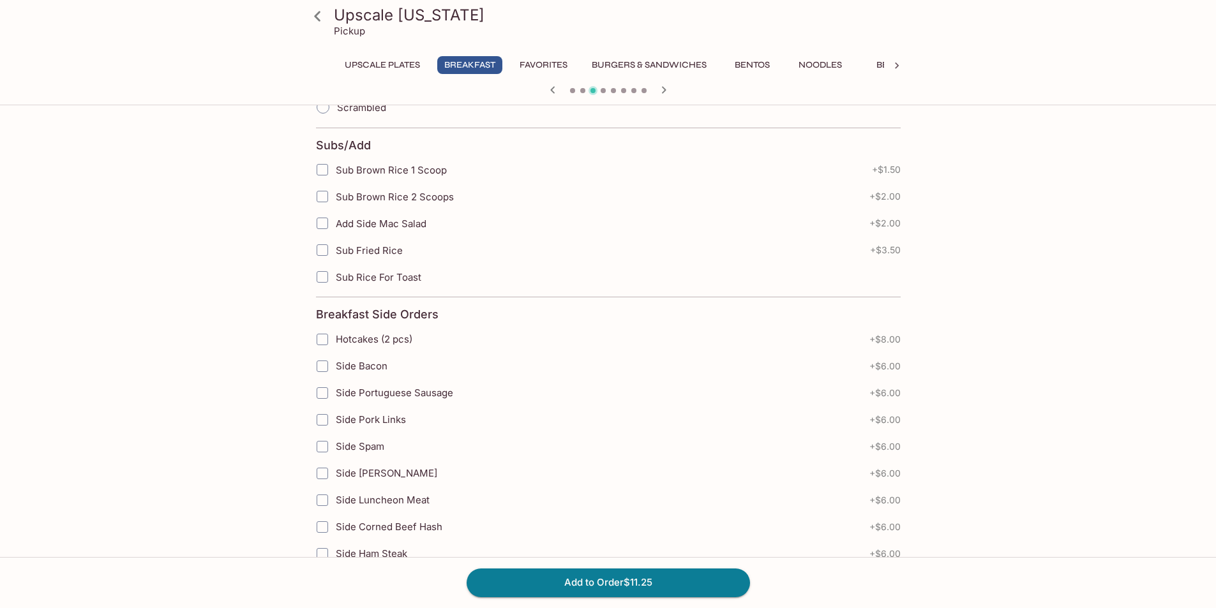
scroll to position [447, 0]
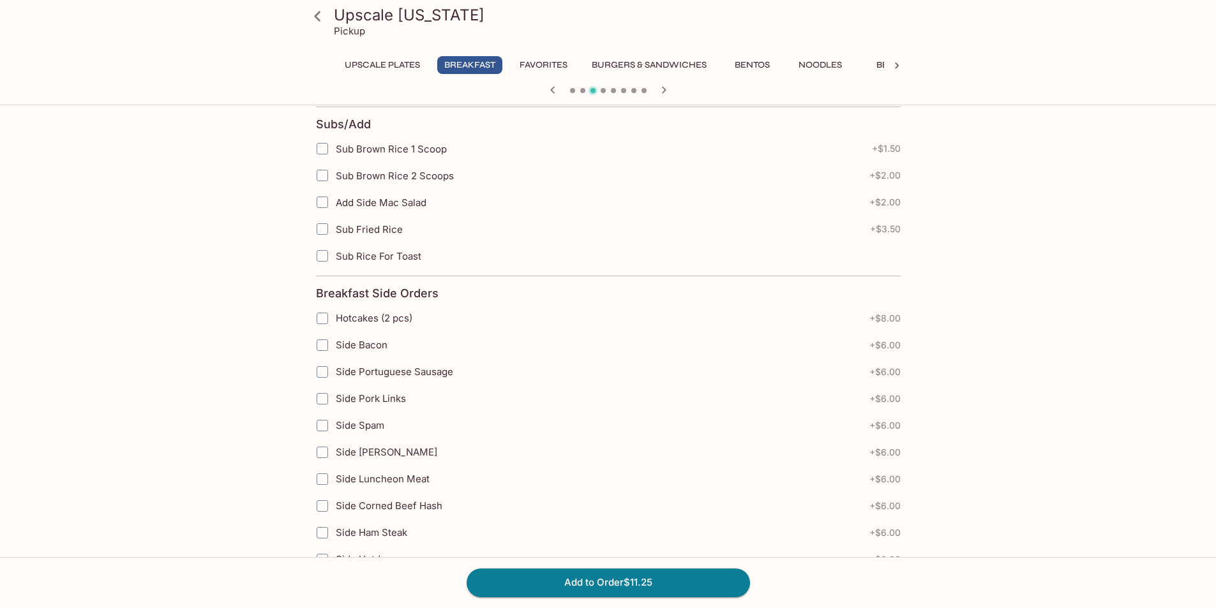
click at [315, 317] on input "Hotcakes (2 pcs)" at bounding box center [323, 319] width 26 height 26
checkbox input "true"
click at [320, 350] on input "Side Bacon" at bounding box center [323, 346] width 26 height 26
checkbox input "true"
click at [322, 370] on input "Side Portuguese Sausage" at bounding box center [323, 372] width 26 height 26
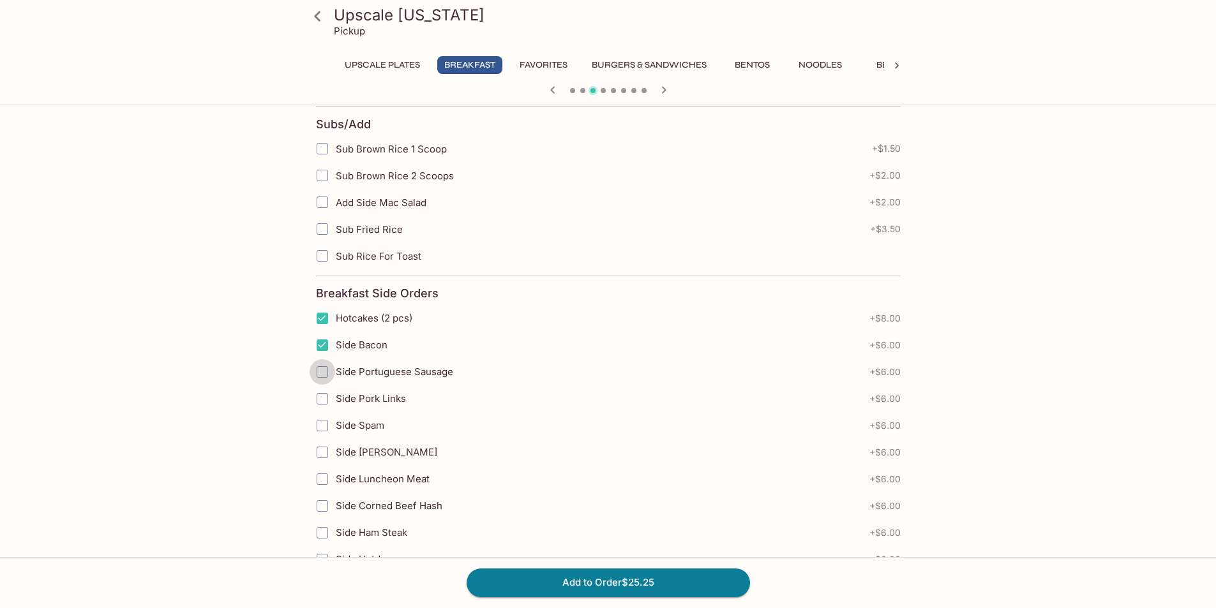
checkbox input "true"
click at [322, 396] on input "Side Pork Links" at bounding box center [323, 399] width 26 height 26
checkbox input "true"
click at [318, 424] on input "Side Spam" at bounding box center [323, 426] width 26 height 26
click at [318, 419] on input "Side Spam" at bounding box center [323, 426] width 26 height 26
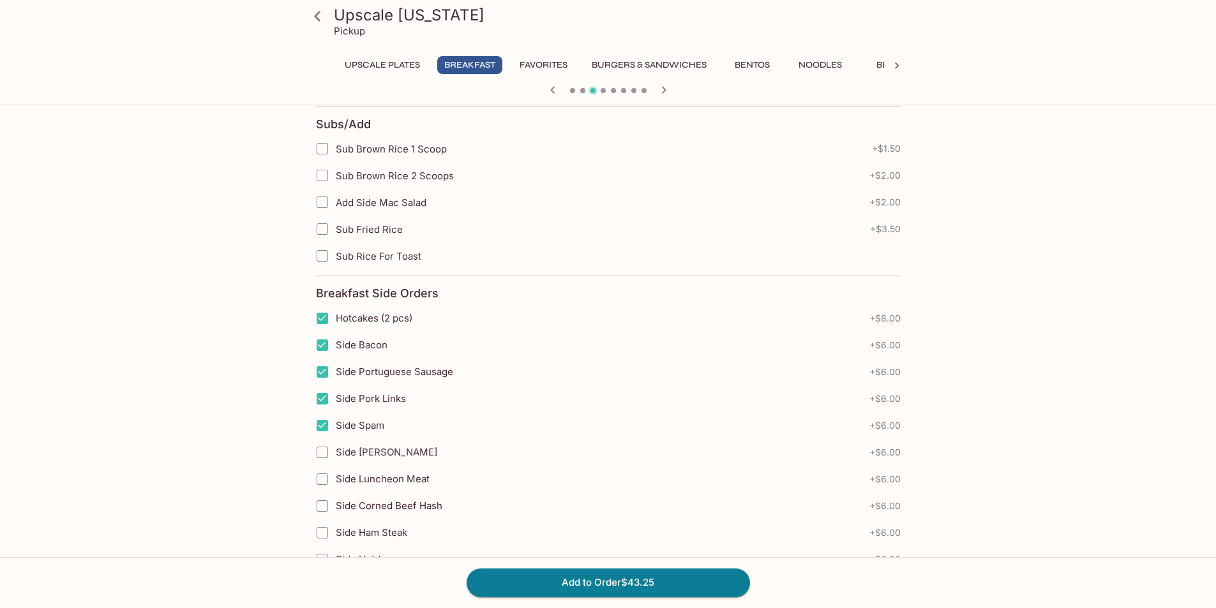
checkbox input "false"
click at [322, 400] on input "Side Pork Links" at bounding box center [323, 399] width 26 height 26
checkbox input "false"
click at [322, 373] on input "Side Portuguese Sausage" at bounding box center [323, 372] width 26 height 26
checkbox input "false"
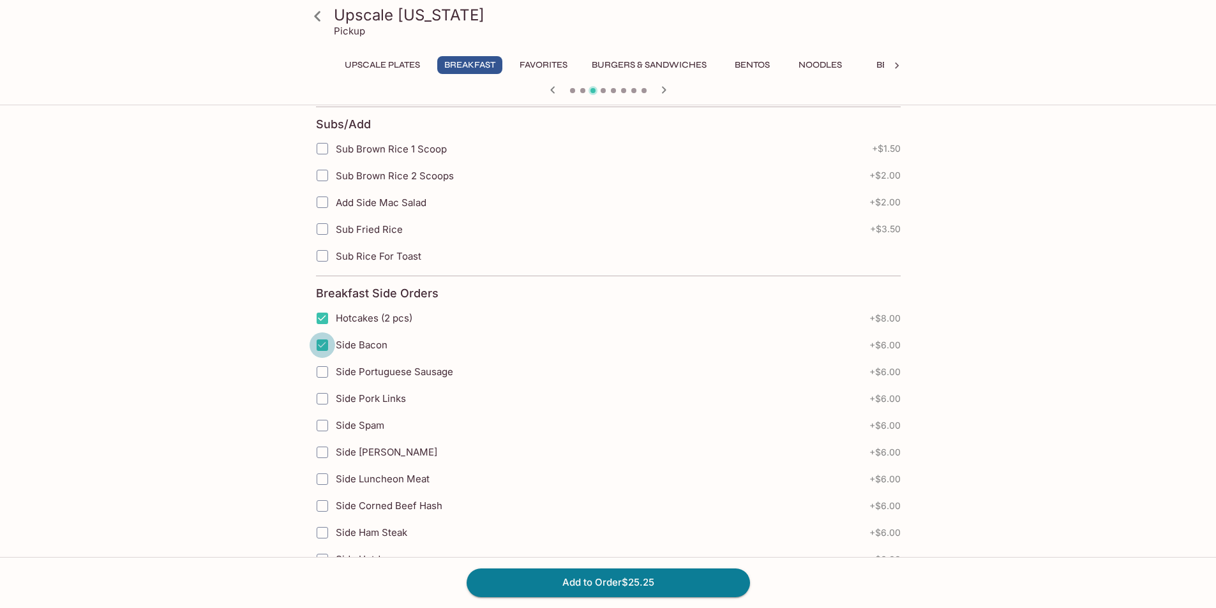
click at [321, 341] on input "Side Bacon" at bounding box center [323, 346] width 26 height 26
checkbox input "false"
click at [321, 313] on input "Hotcakes (2 pcs)" at bounding box center [323, 319] width 26 height 26
checkbox input "false"
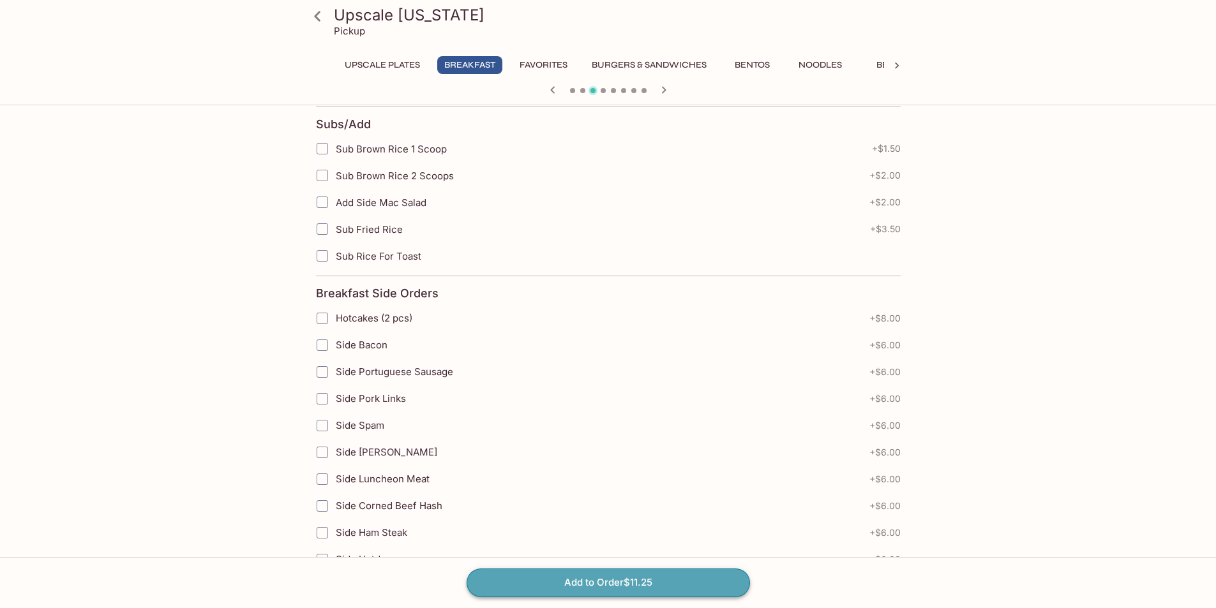
click at [551, 582] on button "Add to Order $11.25" at bounding box center [608, 583] width 283 height 28
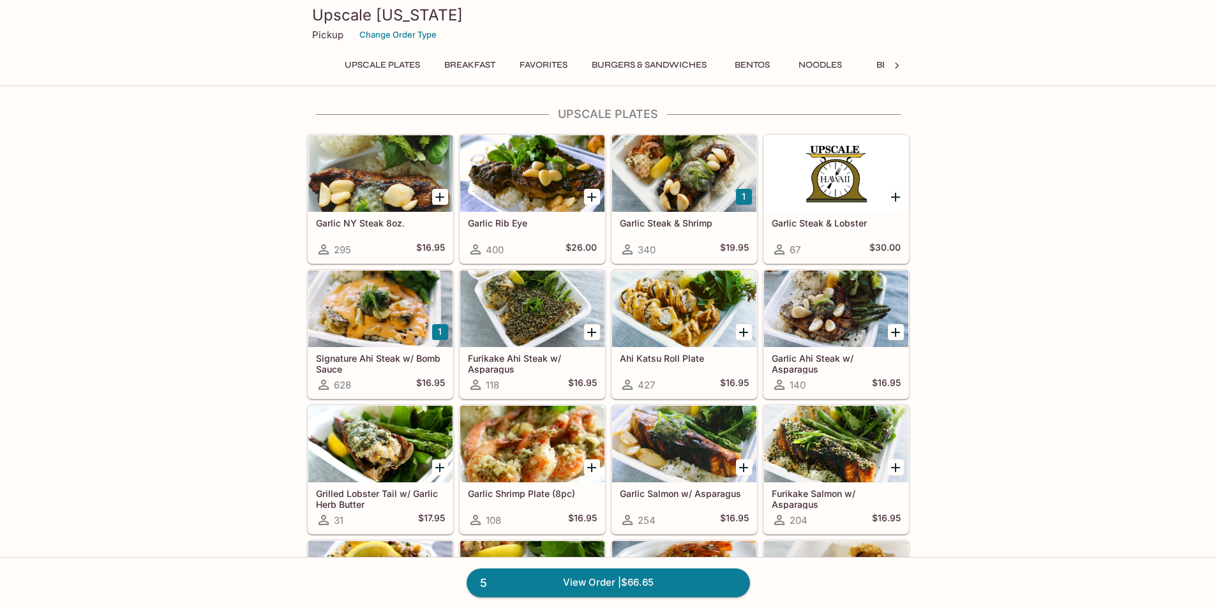
click at [378, 364] on h5 "Signature Ahi Steak w/ Bomb Sauce" at bounding box center [380, 363] width 129 height 21
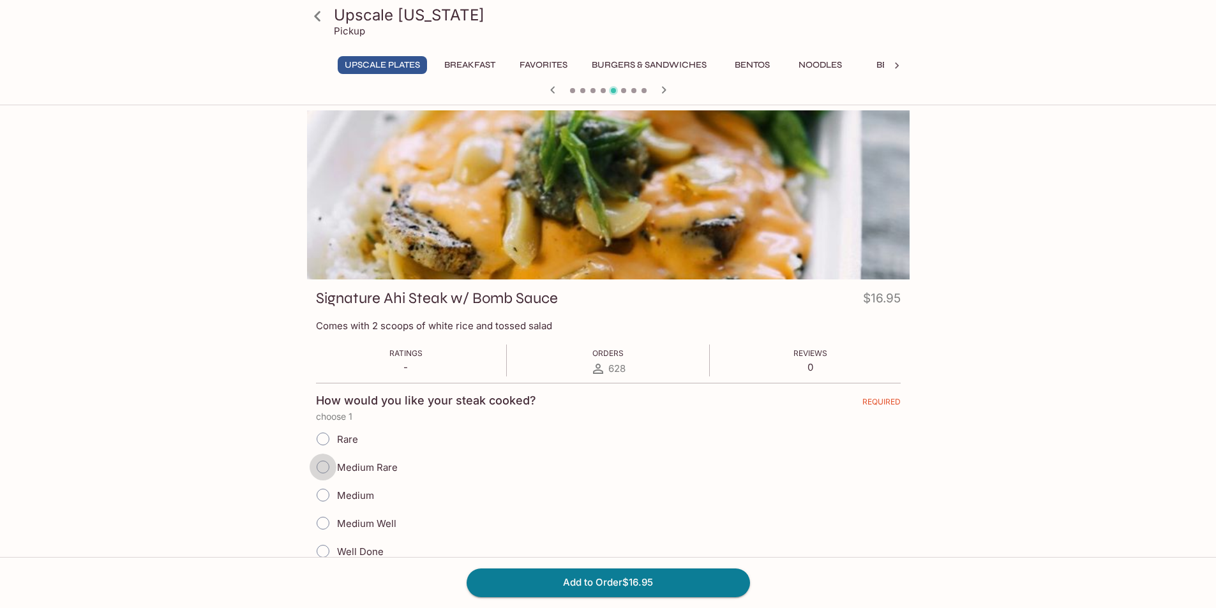
click at [320, 467] on input "Medium Rare" at bounding box center [323, 467] width 27 height 27
radio input "true"
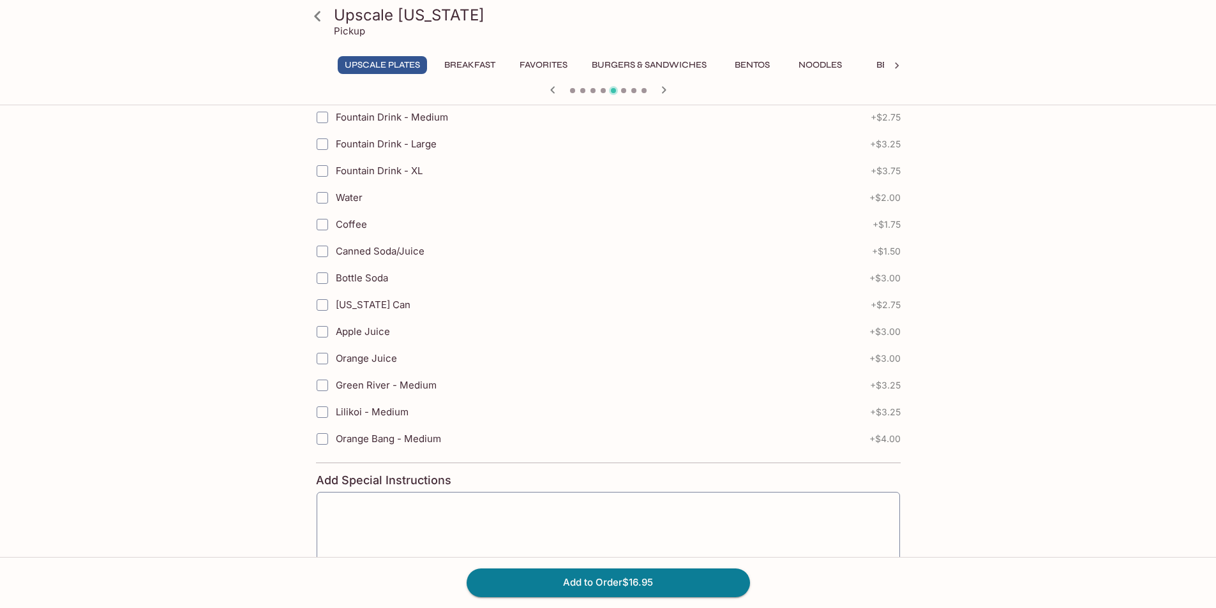
scroll to position [702, 0]
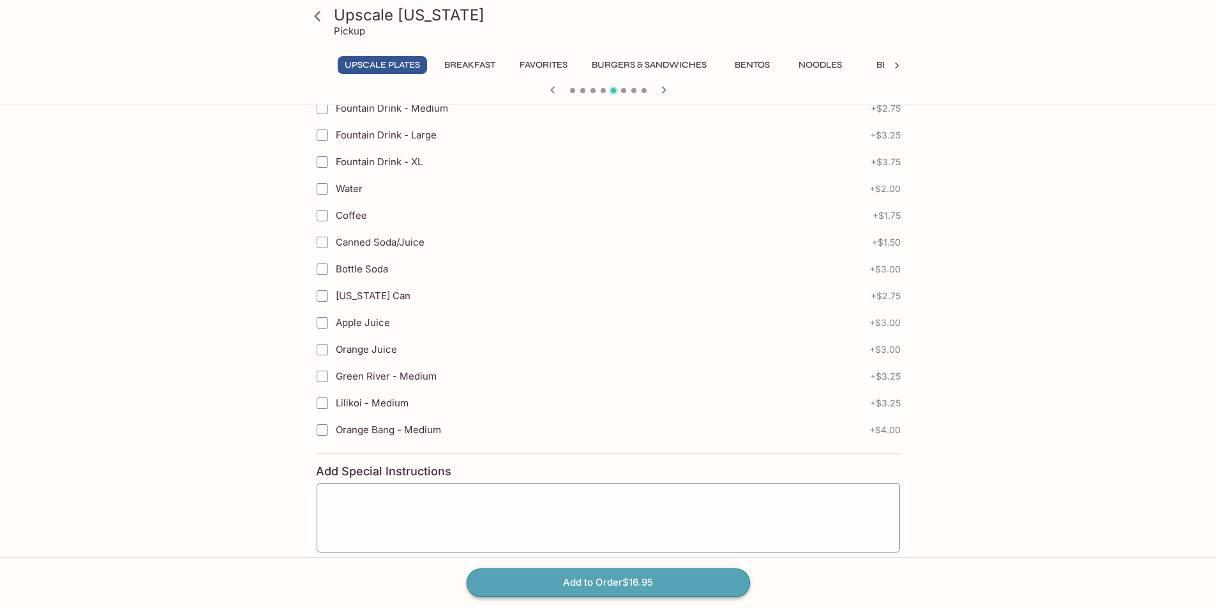
click at [588, 584] on button "Add to Order $16.95" at bounding box center [608, 583] width 283 height 28
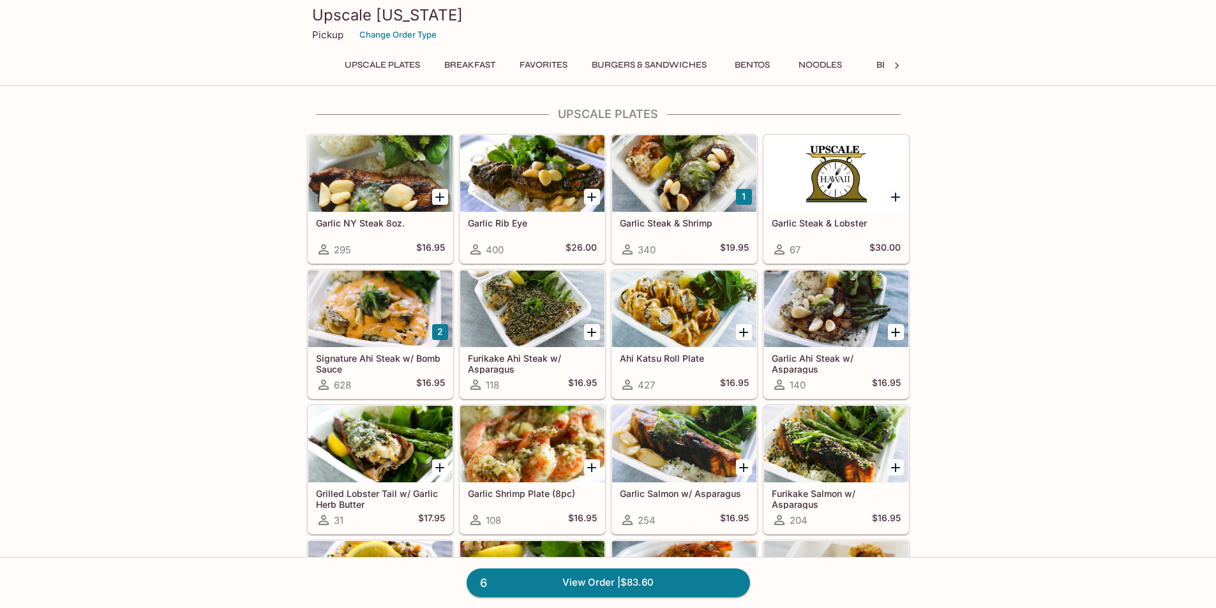
click at [469, 71] on button "Breakfast" at bounding box center [469, 65] width 65 height 18
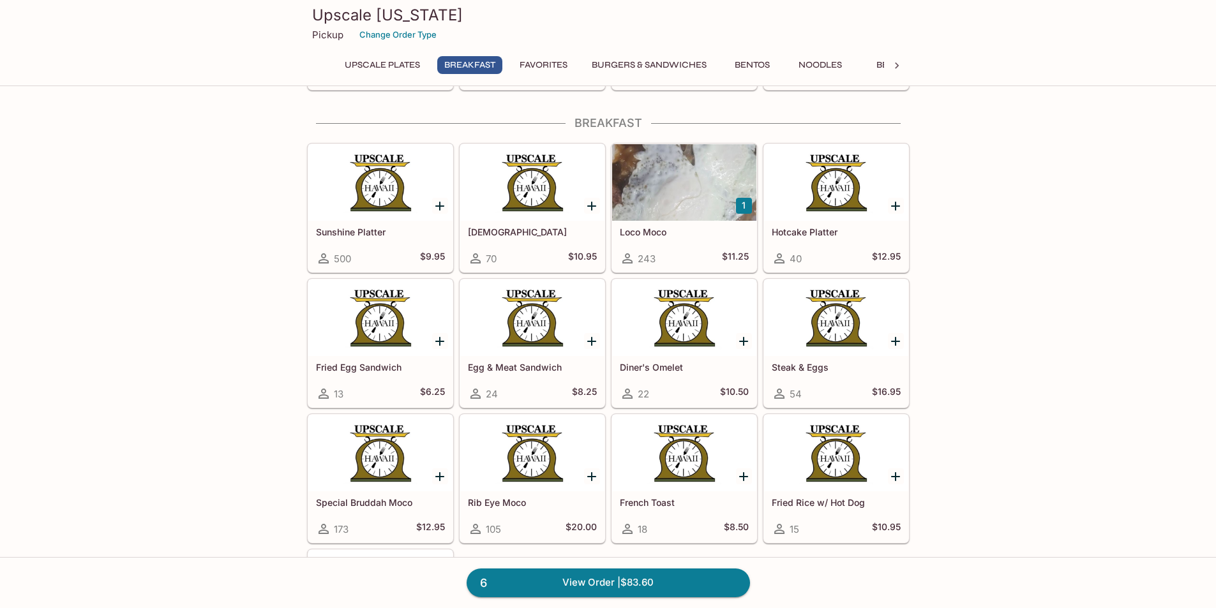
scroll to position [723, 0]
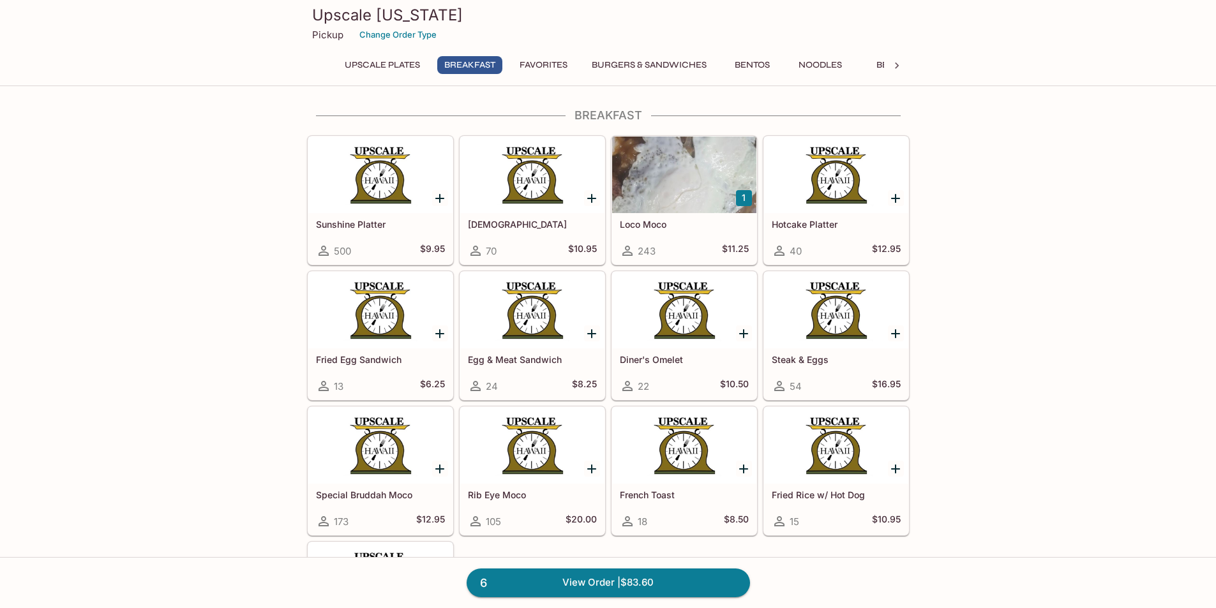
click at [375, 490] on h5 "Special Bruddah Moco" at bounding box center [380, 495] width 129 height 11
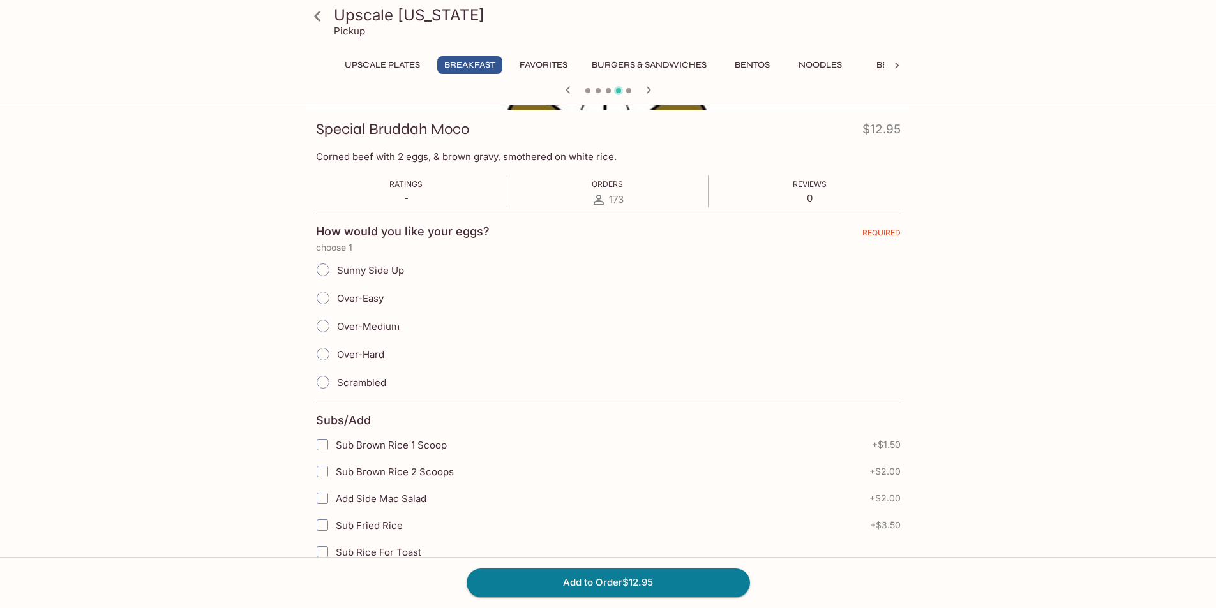
scroll to position [191, 0]
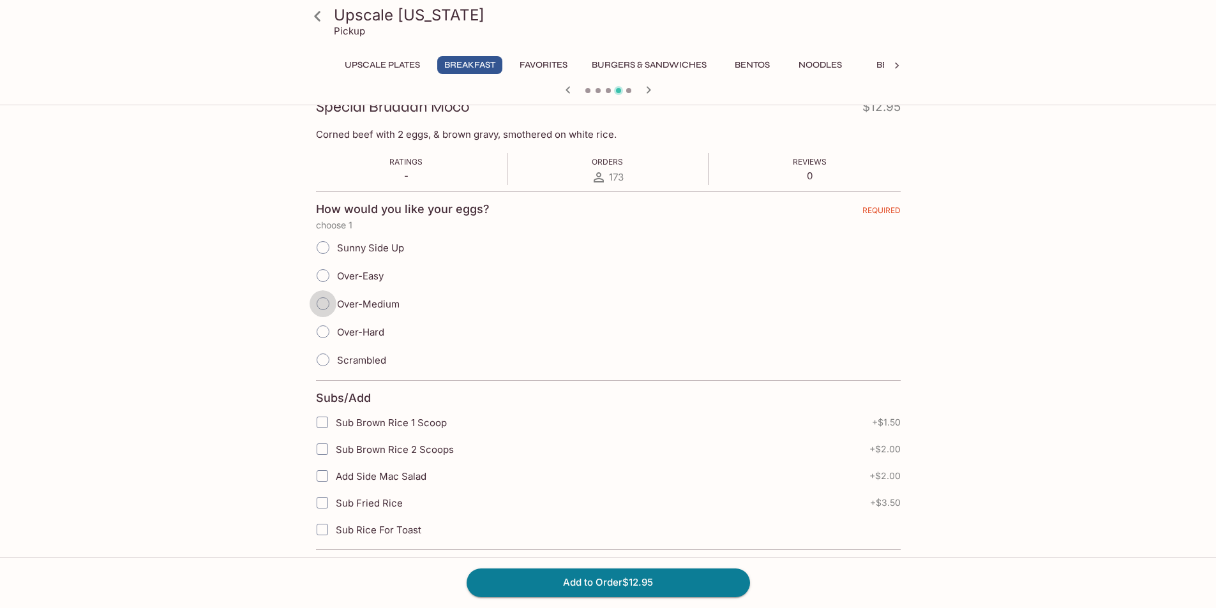
click at [327, 303] on input "Over-Medium" at bounding box center [323, 303] width 27 height 27
radio input "true"
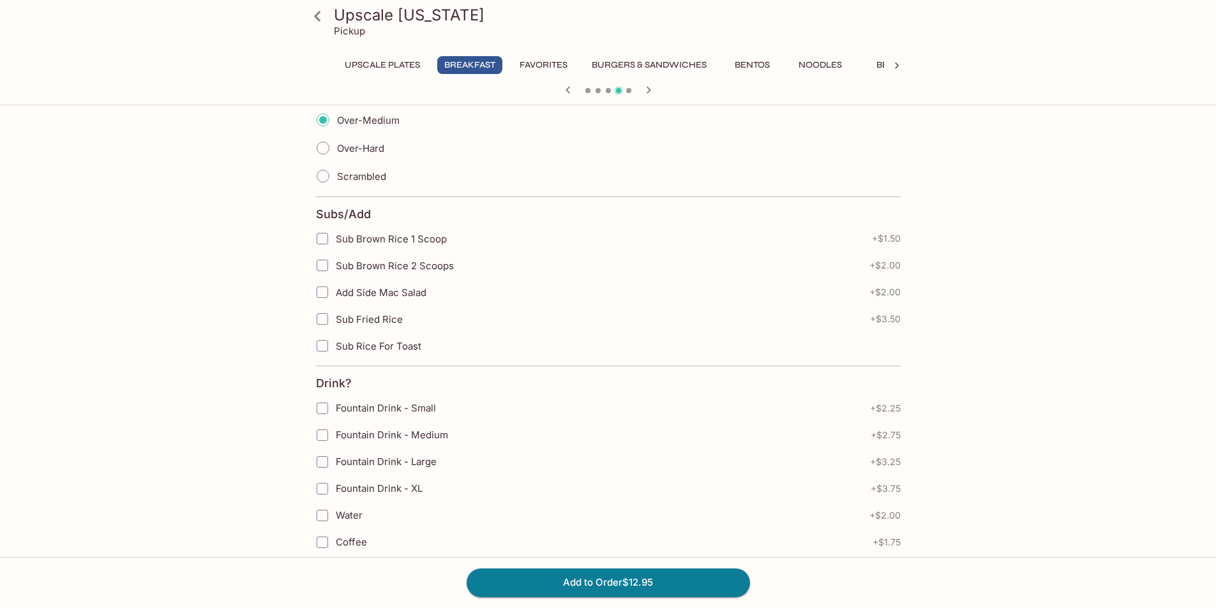
scroll to position [383, 0]
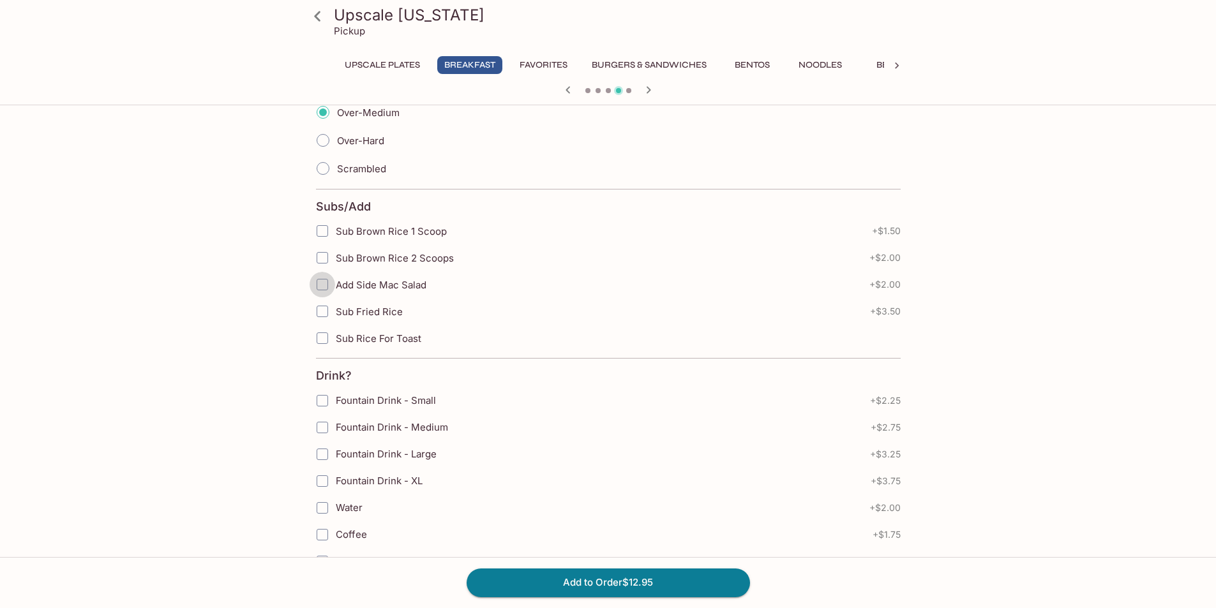
click at [319, 283] on input "Add Side Mac Salad" at bounding box center [323, 285] width 26 height 26
click at [328, 281] on input "Add Side Mac Salad" at bounding box center [323, 285] width 26 height 26
click at [360, 284] on span "Add Side Mac Salad" at bounding box center [381, 285] width 91 height 12
click at [335, 284] on input "Add Side Mac Salad" at bounding box center [323, 285] width 26 height 26
click at [324, 290] on input "Add Side Mac Salad" at bounding box center [323, 285] width 26 height 26
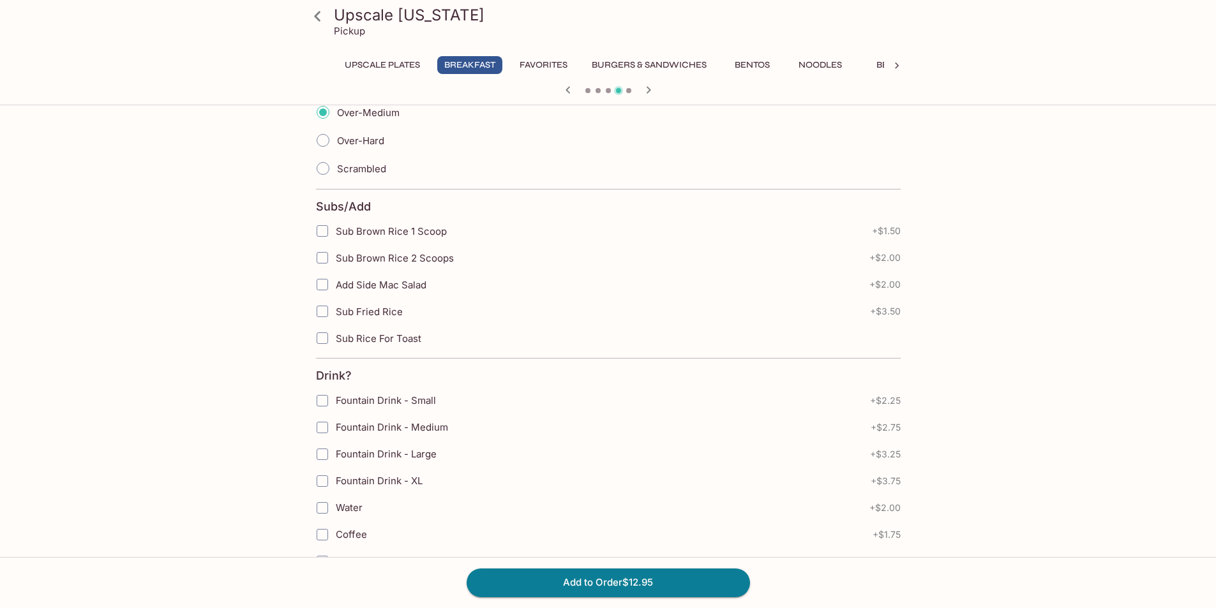
checkbox input "true"
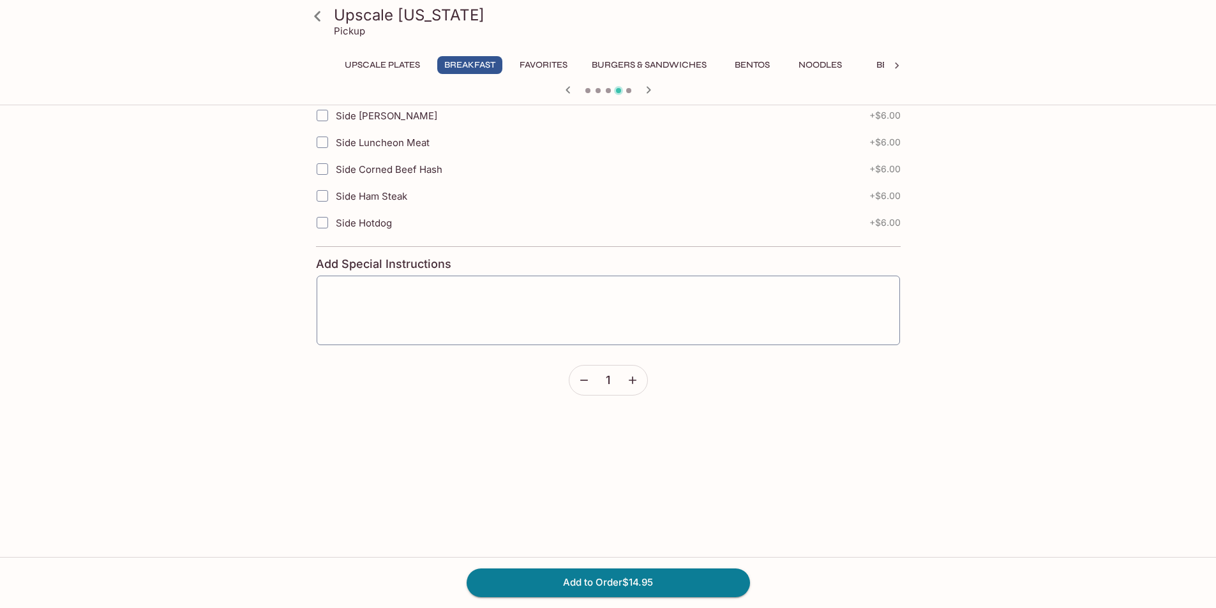
scroll to position [1241, 0]
click at [620, 584] on button "Add to Order $14.95" at bounding box center [608, 583] width 283 height 28
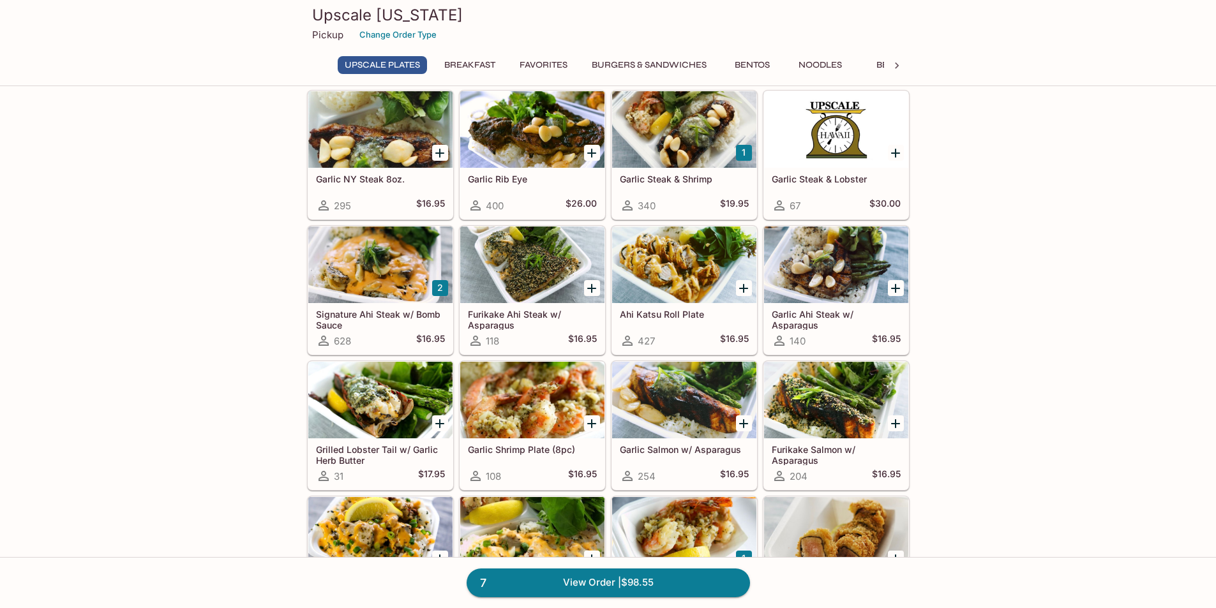
scroll to position [64, 0]
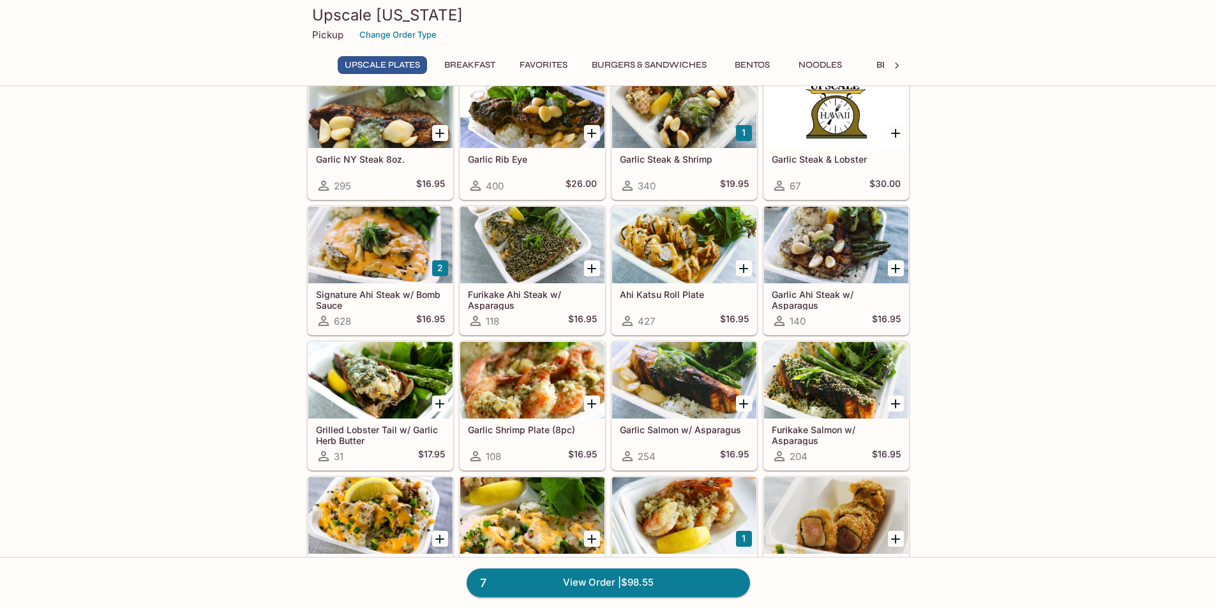
click at [899, 62] on icon at bounding box center [896, 65] width 13 height 13
click at [516, 64] on button "Beef" at bounding box center [516, 65] width 57 height 18
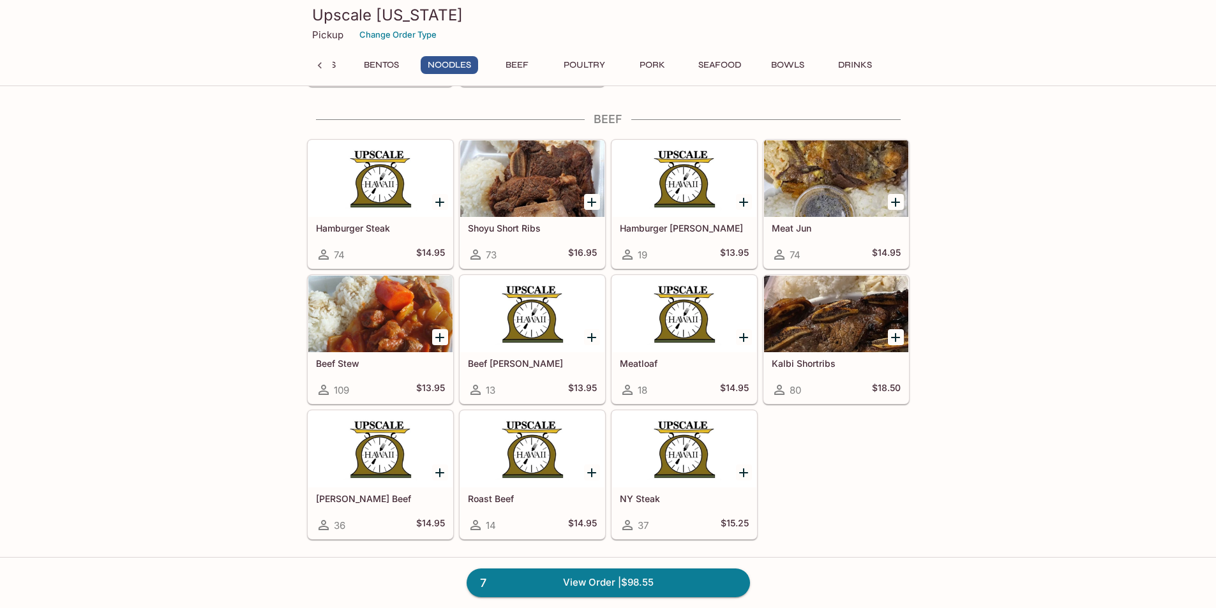
scroll to position [3394, 0]
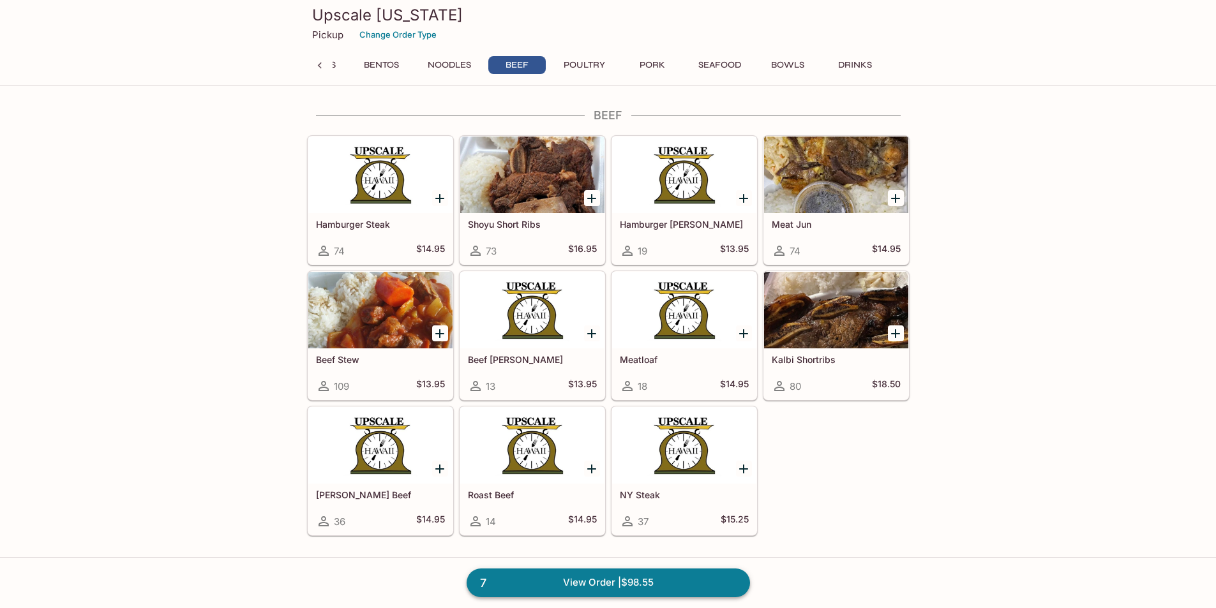
click at [615, 585] on link "7 View Order | $98.55" at bounding box center [608, 583] width 283 height 28
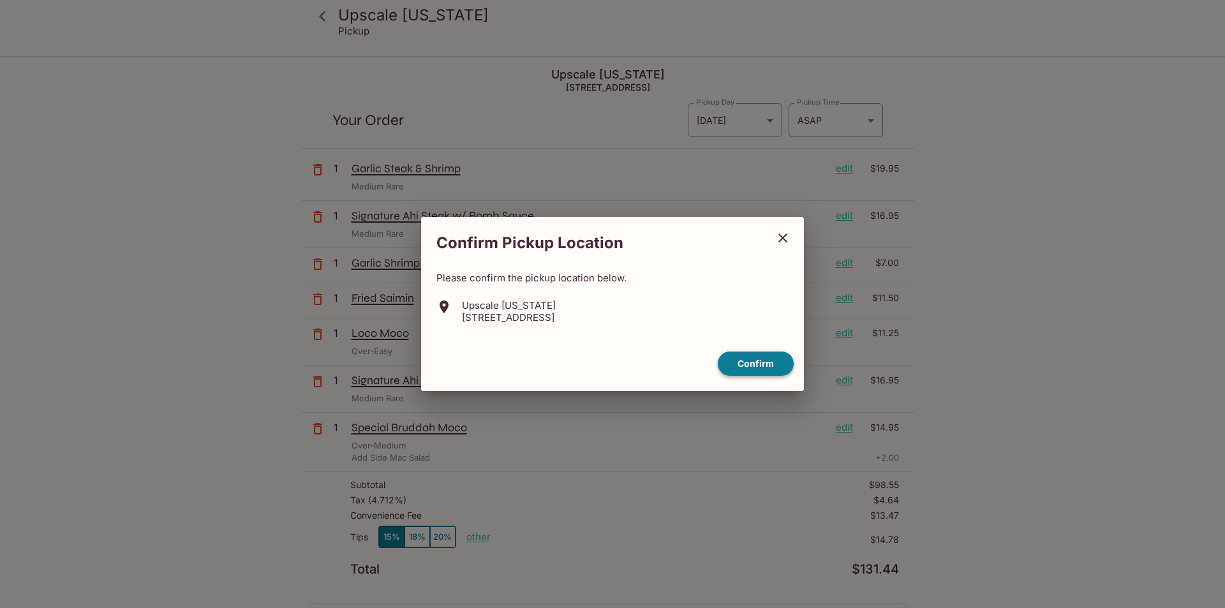
click at [763, 359] on button "Confirm" at bounding box center [756, 364] width 76 height 25
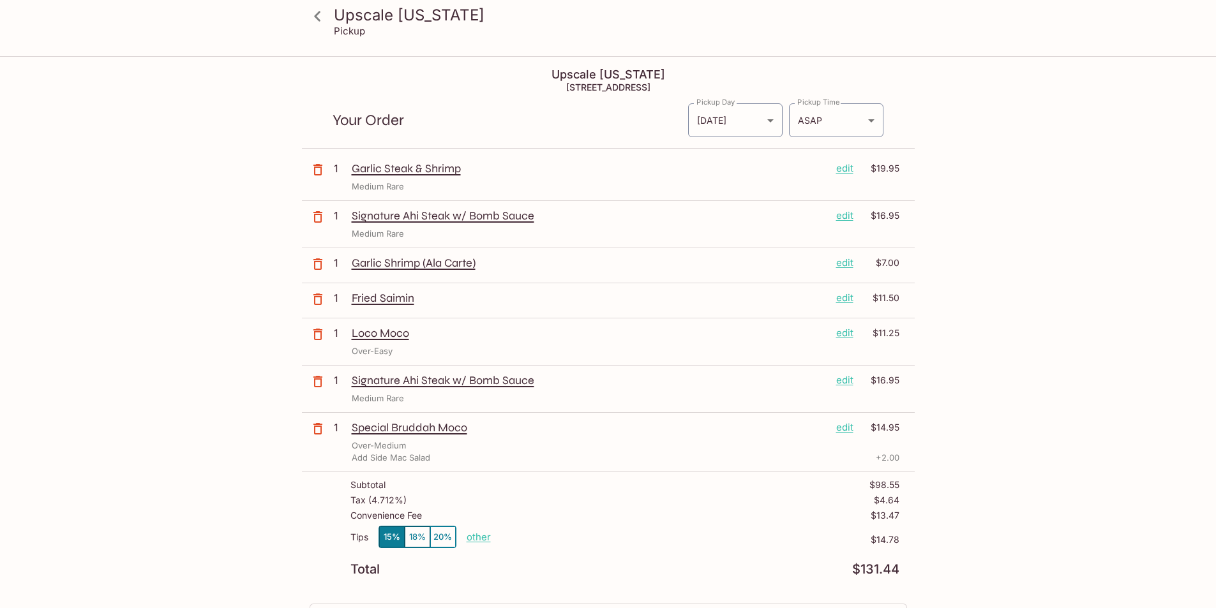
click at [318, 17] on icon at bounding box center [317, 16] width 22 height 22
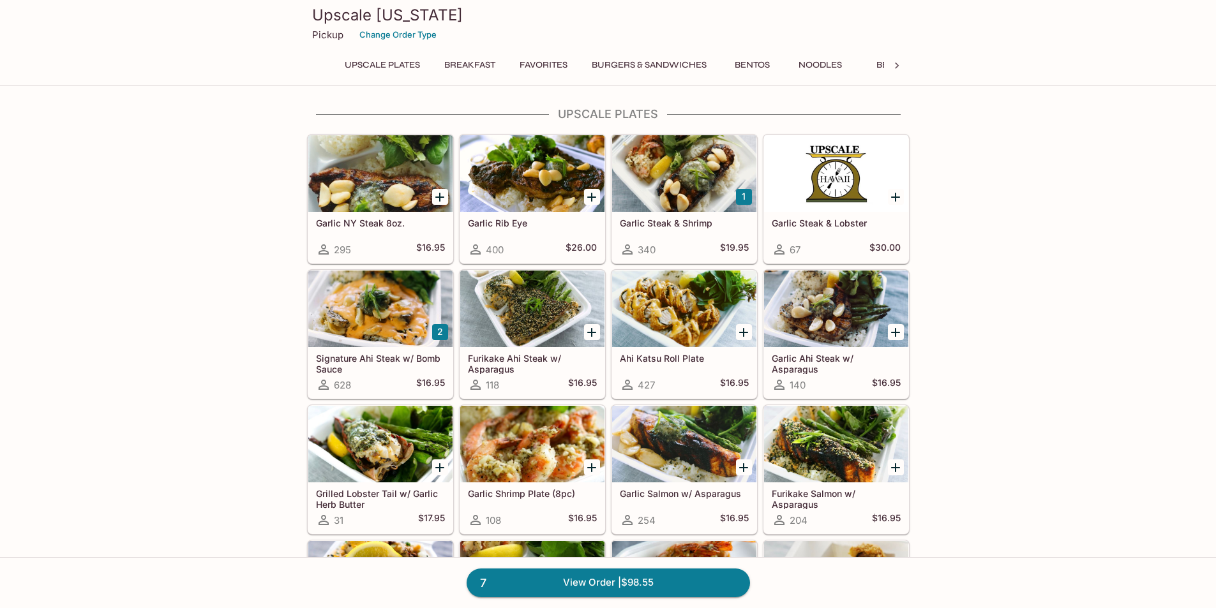
click at [894, 72] on div at bounding box center [897, 65] width 26 height 19
click at [518, 66] on button "Beef" at bounding box center [516, 65] width 57 height 18
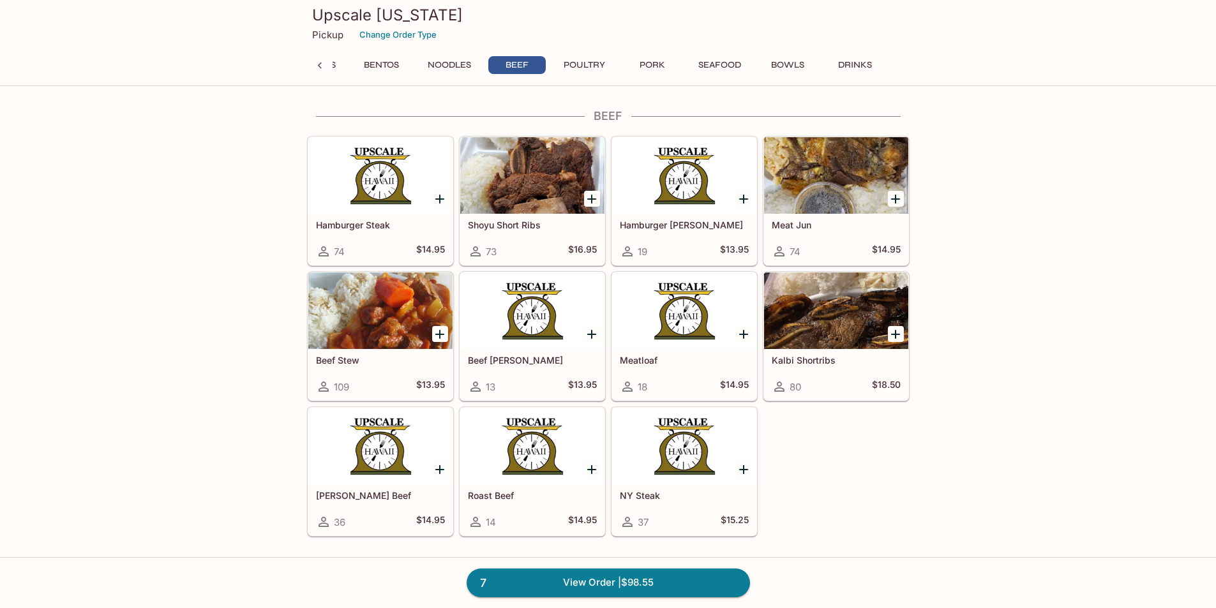
scroll to position [3394, 0]
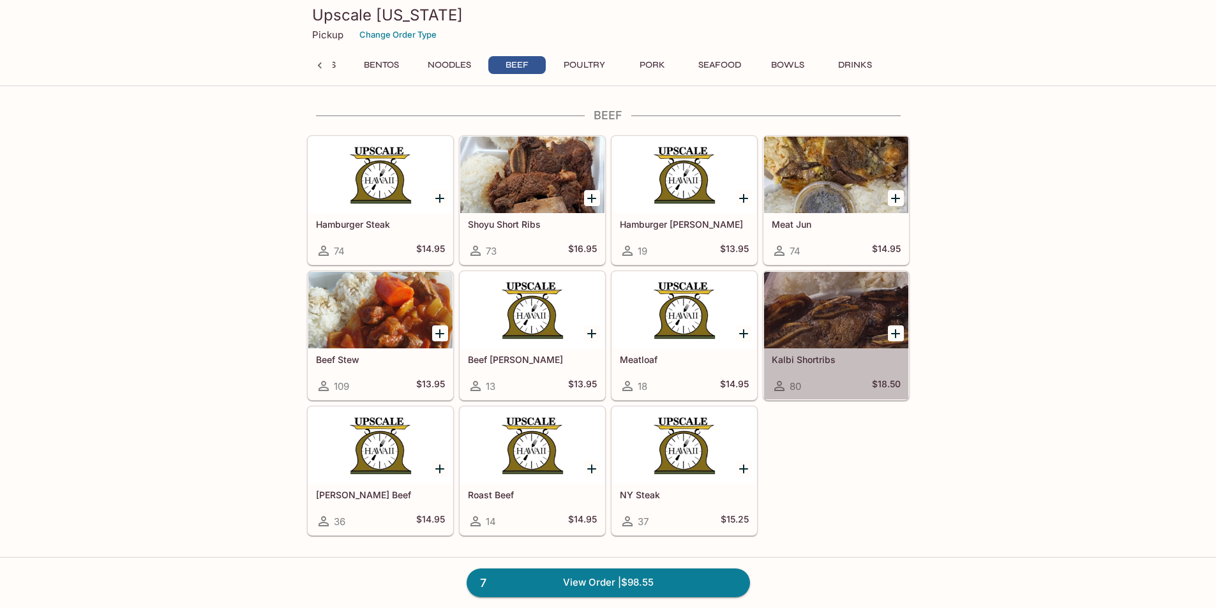
click at [830, 309] on div at bounding box center [836, 310] width 144 height 77
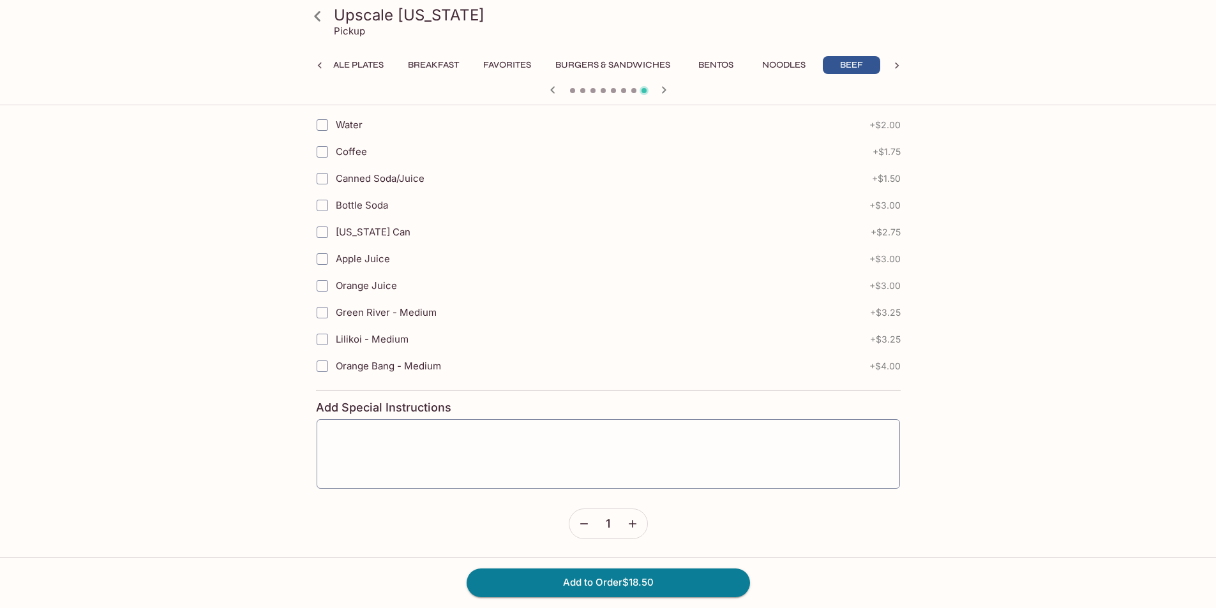
scroll to position [578, 0]
click at [633, 586] on button "Add to Order $18.50" at bounding box center [608, 583] width 283 height 28
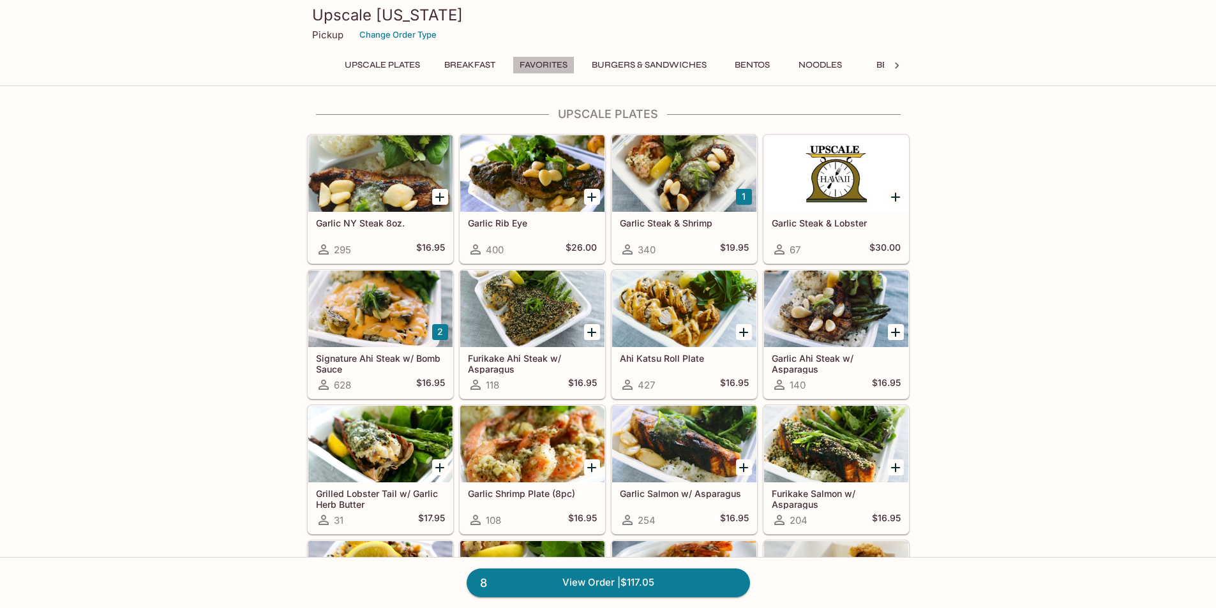
click at [547, 66] on button "Favorites" at bounding box center [544, 65] width 62 height 18
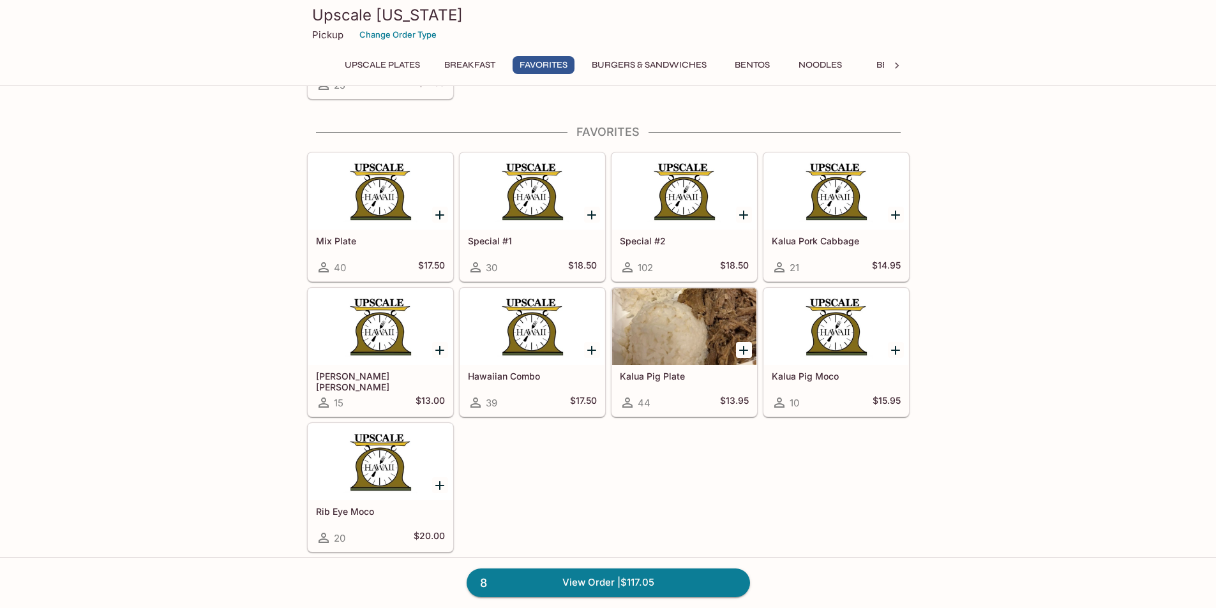
scroll to position [1311, 0]
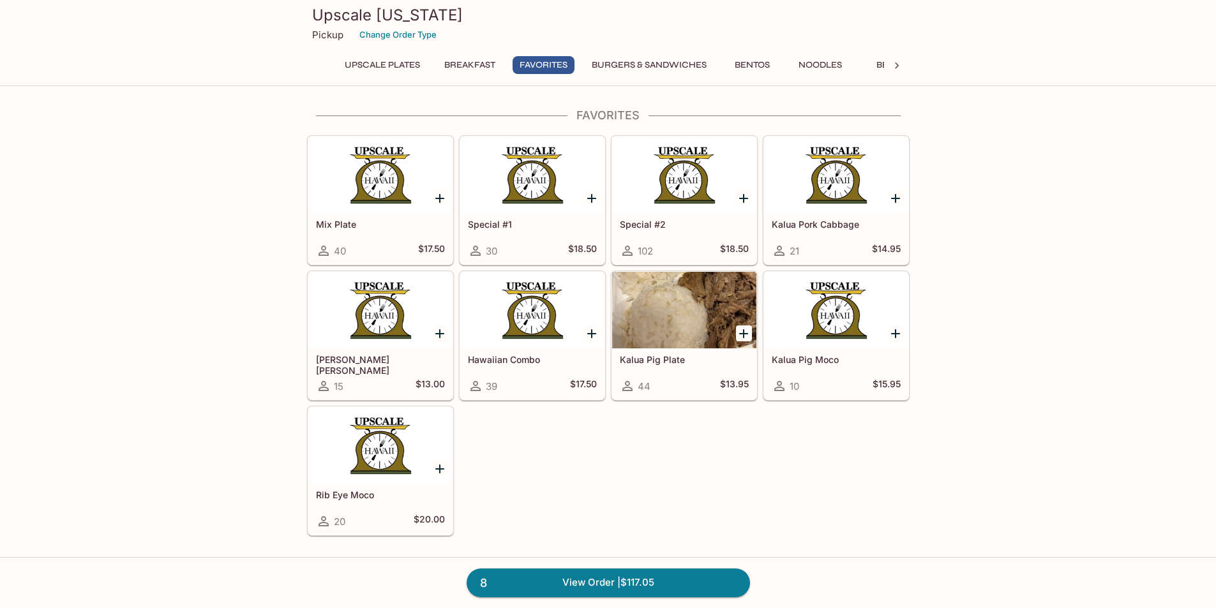
click at [665, 70] on button "Burgers & Sandwiches" at bounding box center [649, 65] width 129 height 18
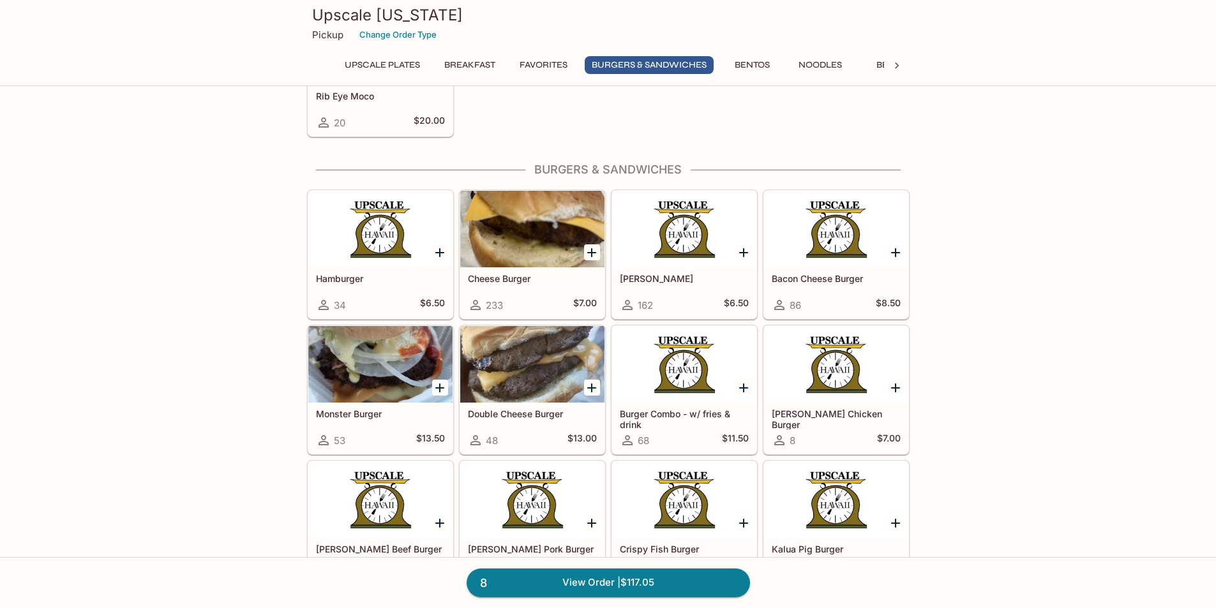
scroll to position [1764, 0]
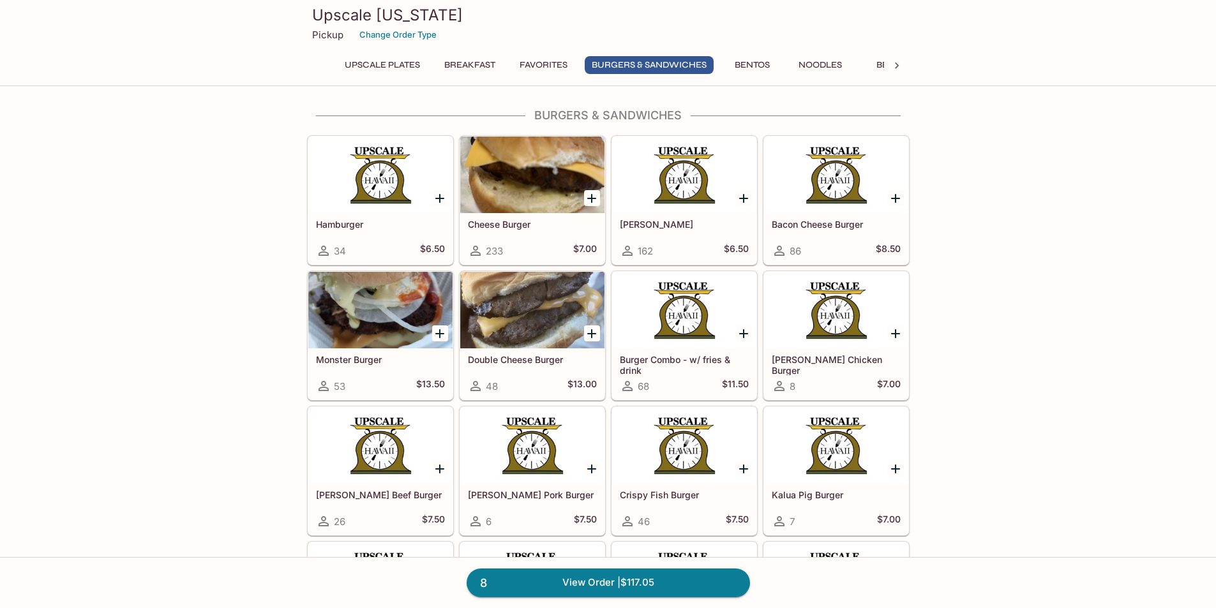
click at [827, 68] on button "Noodles" at bounding box center [819, 65] width 57 height 18
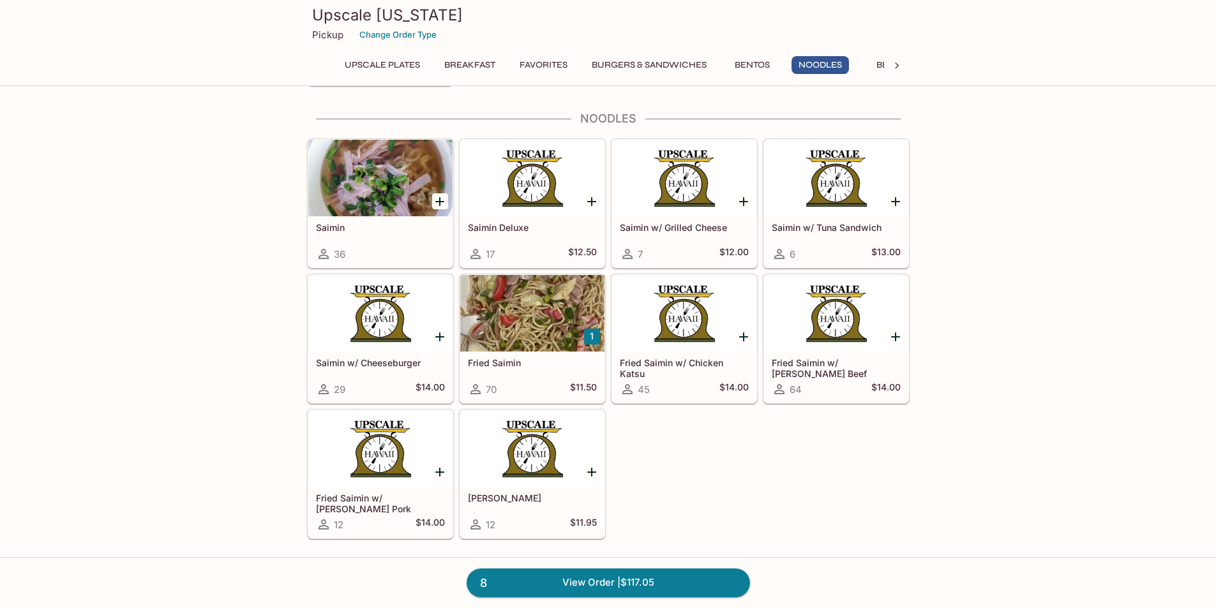
scroll to position [2941, 0]
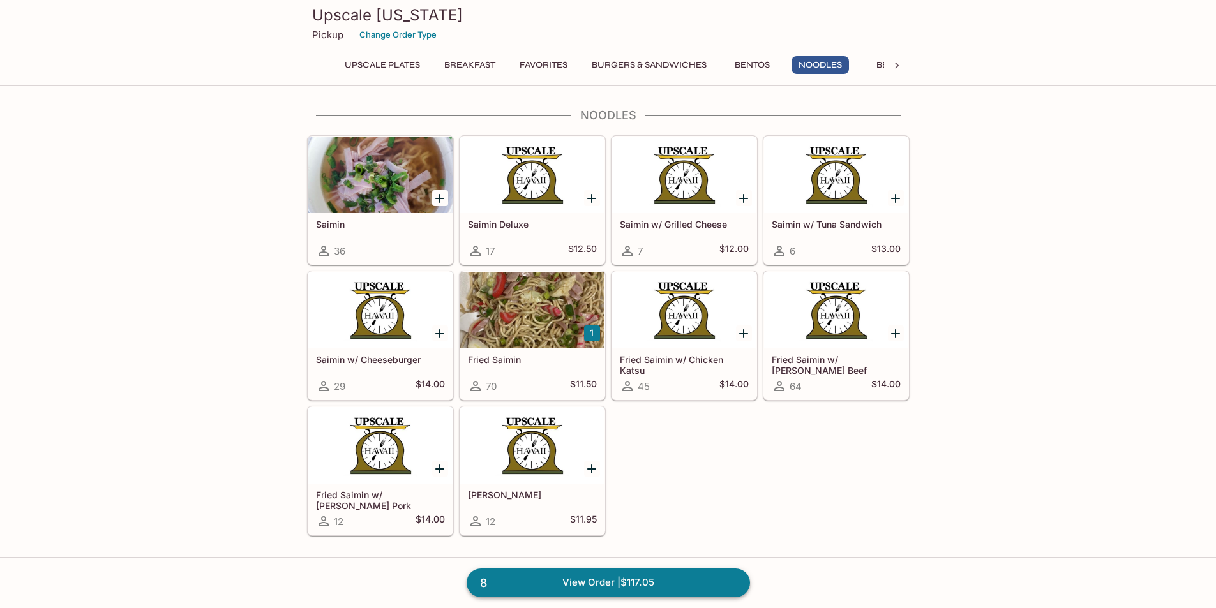
click at [626, 582] on link "8 View Order | $117.05" at bounding box center [608, 583] width 283 height 28
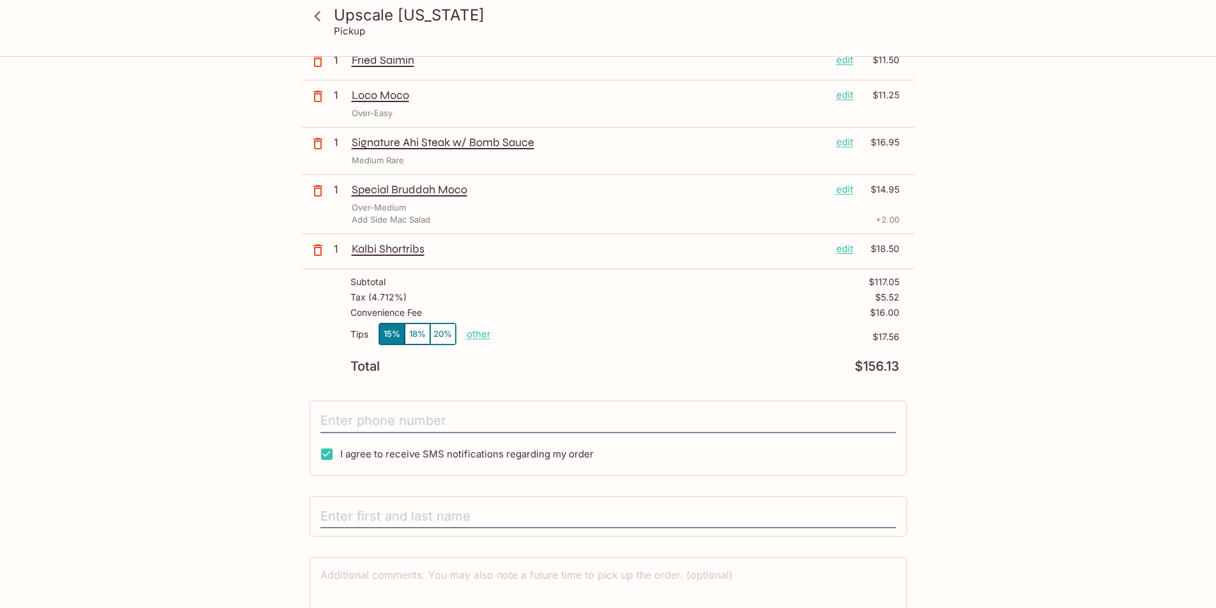
scroll to position [255, 0]
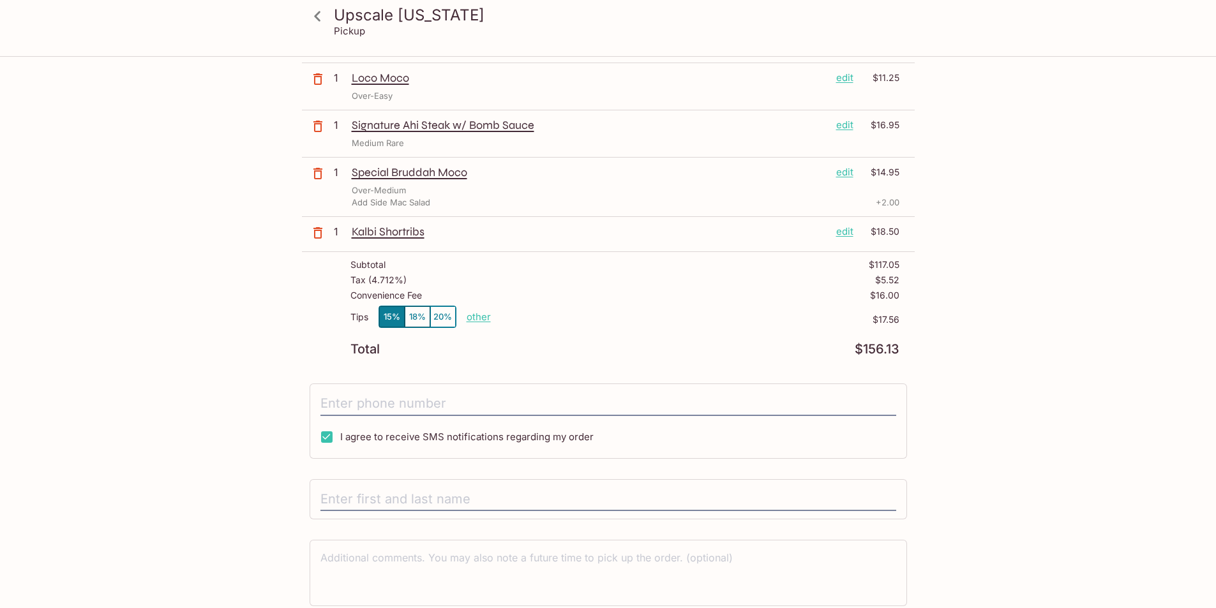
click at [478, 317] on p "other" at bounding box center [479, 317] width 24 height 12
type input "0.00"
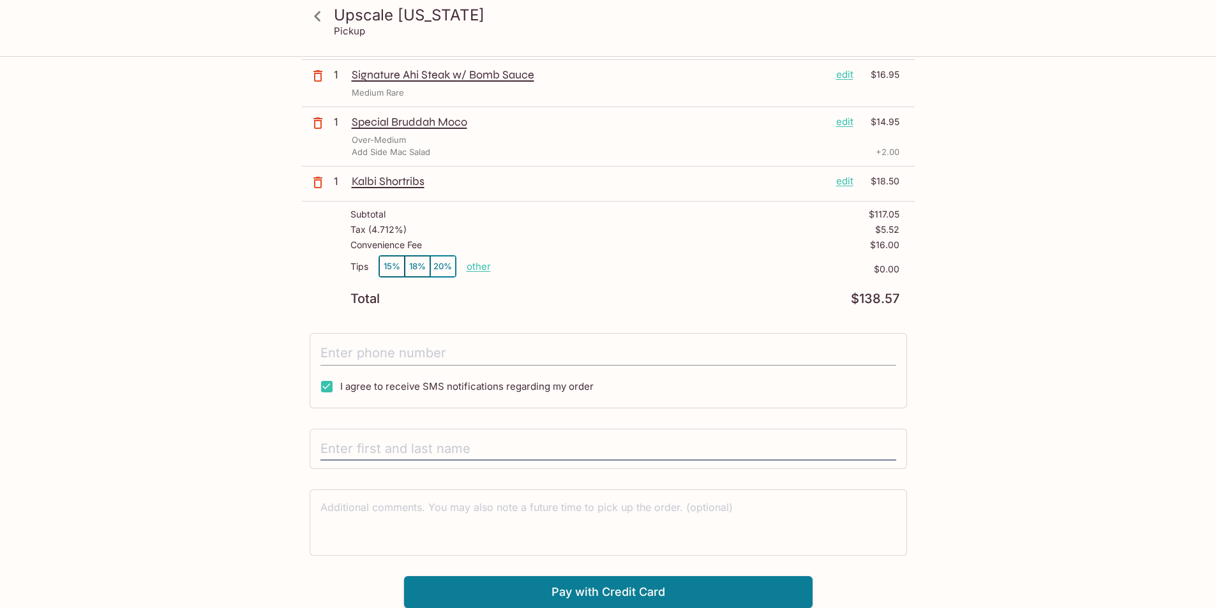
click at [398, 352] on input "tel" at bounding box center [608, 353] width 576 height 24
type input "[PHONE_NUMBER]"
click at [503, 448] on input "text" at bounding box center [608, 449] width 576 height 24
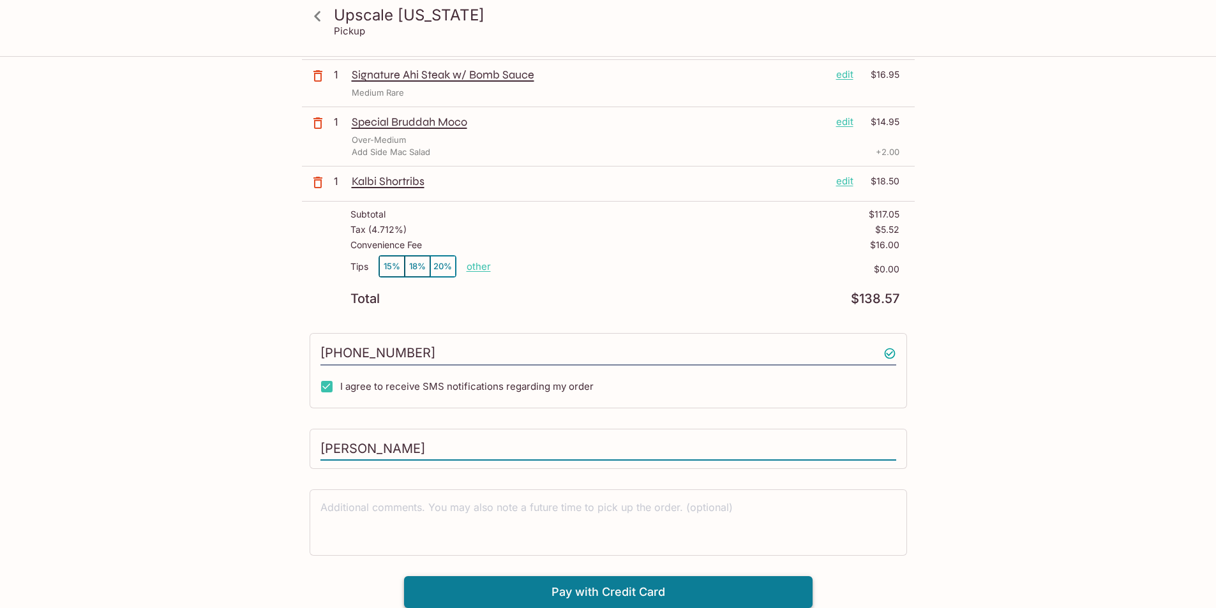
type input "[PERSON_NAME]"
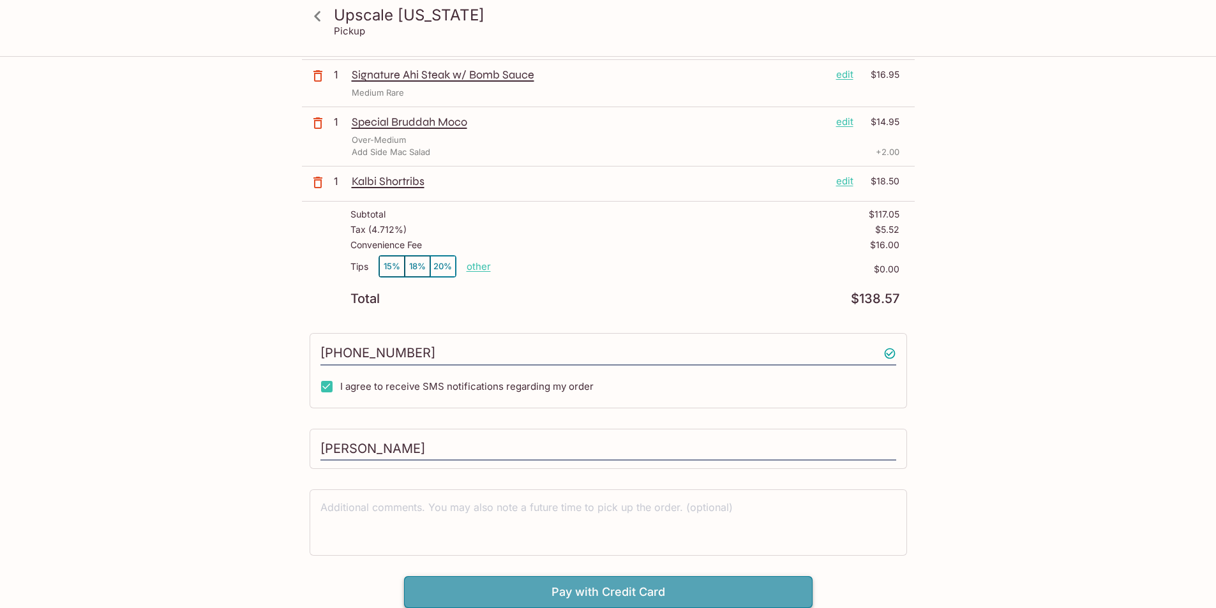
click at [631, 590] on button "Pay with Credit Card" at bounding box center [608, 592] width 408 height 32
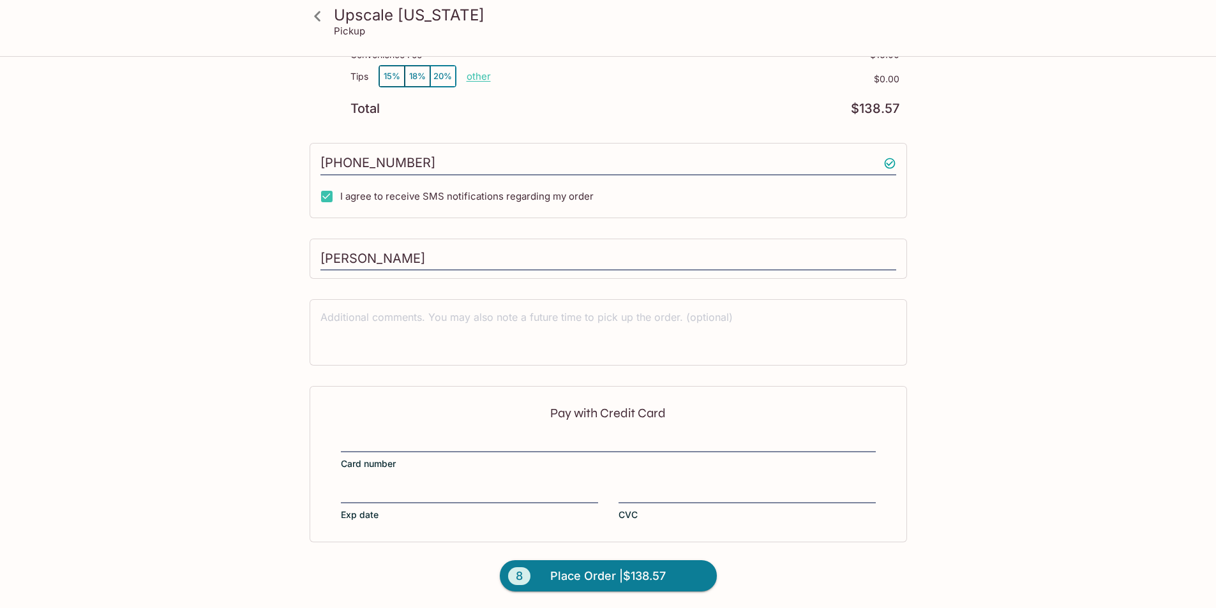
scroll to position [497, 0]
click at [401, 432] on div "Pay with Credit Card Card number Exp date CVC" at bounding box center [608, 463] width 597 height 156
click at [634, 485] on div at bounding box center [746, 493] width 257 height 18
click at [634, 485] on input "CVC" at bounding box center [746, 485] width 257 height 1
click at [666, 576] on span "Place Order | $138.57" at bounding box center [608, 575] width 116 height 20
